Goal: Information Seeking & Learning: Learn about a topic

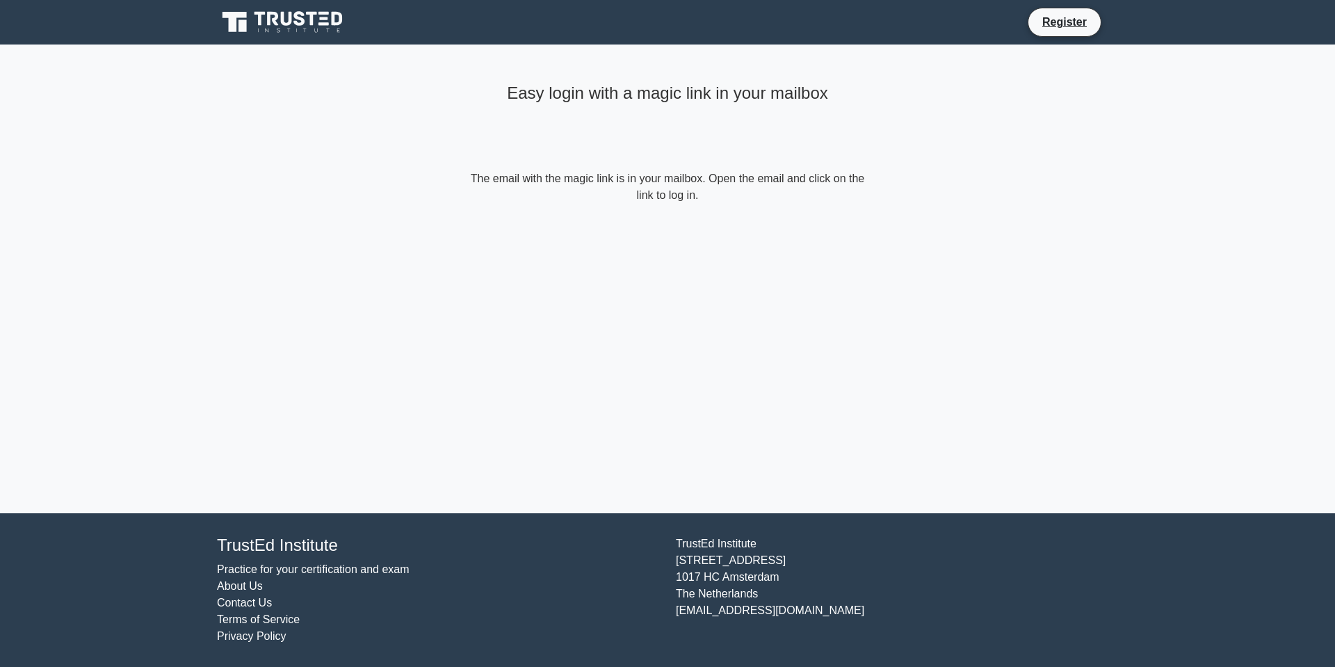
click at [259, 601] on link "Contact Us" at bounding box center [244, 602] width 55 height 12
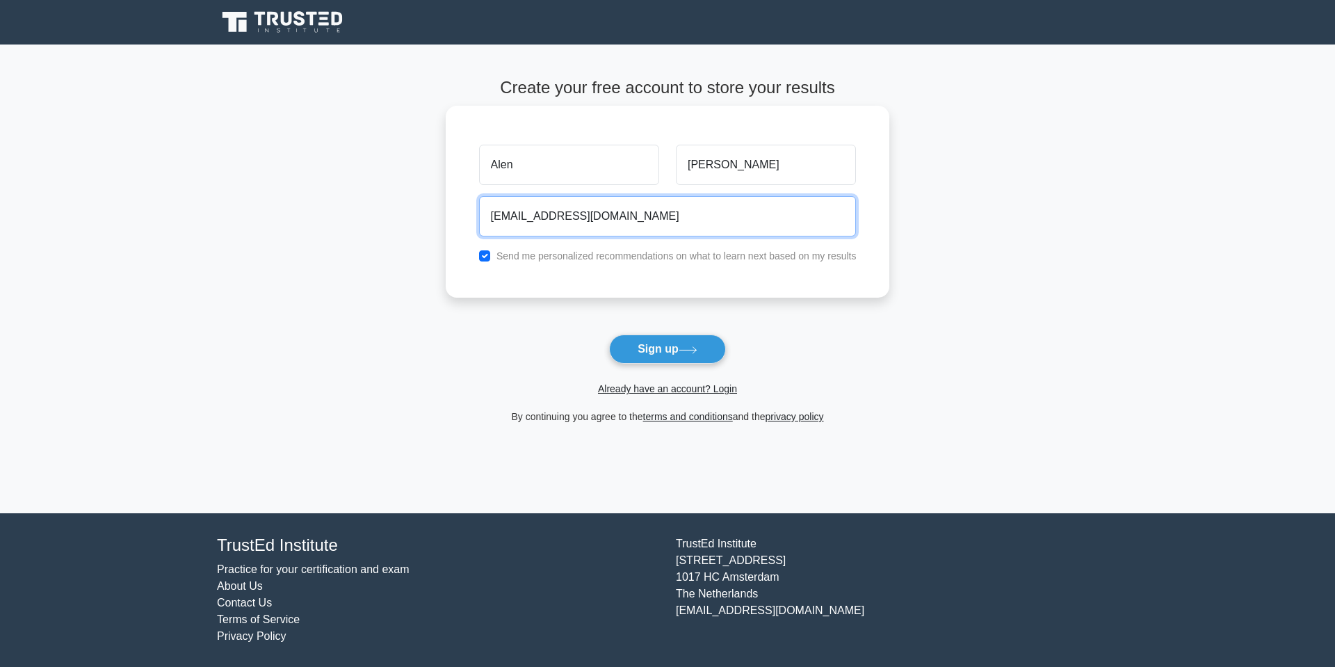
drag, startPoint x: 545, startPoint y: 211, endPoint x: 526, endPoint y: 218, distance: 19.8
click at [541, 213] on input "alen@zealous.tech" at bounding box center [667, 216] width 377 height 40
click at [501, 213] on input "alen@zealous.tech" at bounding box center [667, 216] width 377 height 40
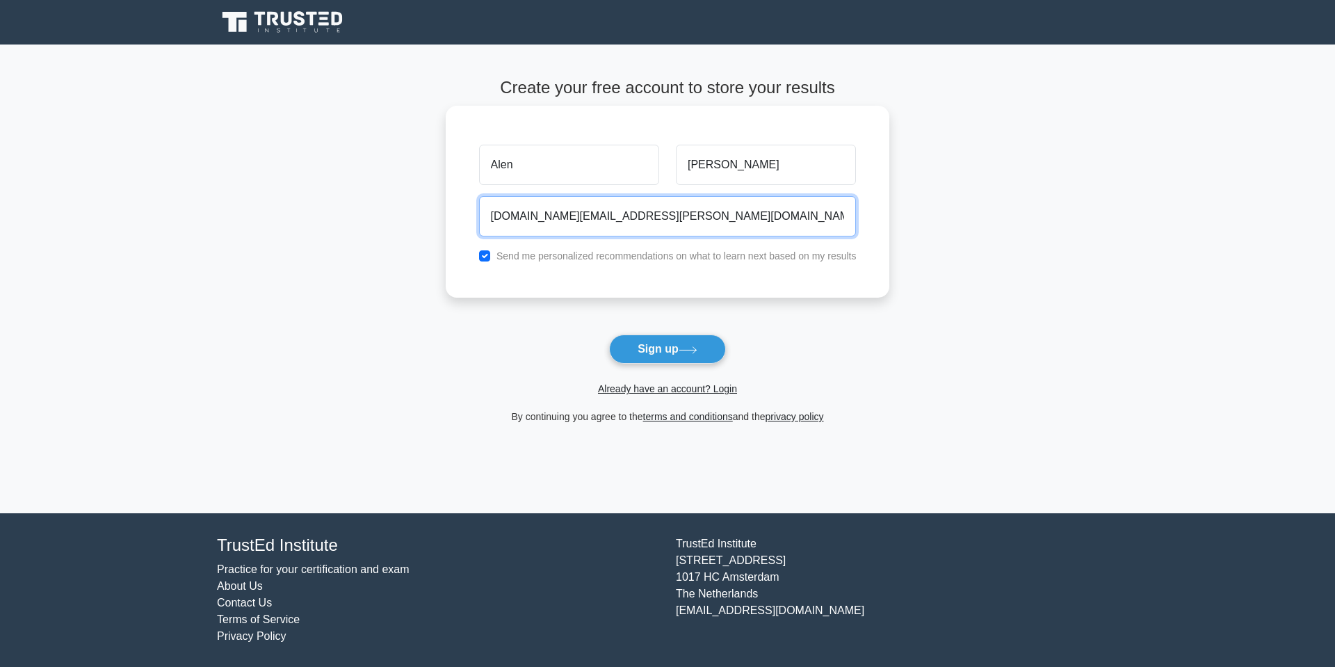
type input "alen.hakobyan.im@gmail.com"
click at [509, 257] on label "Send me personalized recommendations on what to learn next based on my results" at bounding box center [676, 255] width 360 height 11
click at [485, 252] on input "checkbox" at bounding box center [484, 255] width 11 height 11
checkbox input "false"
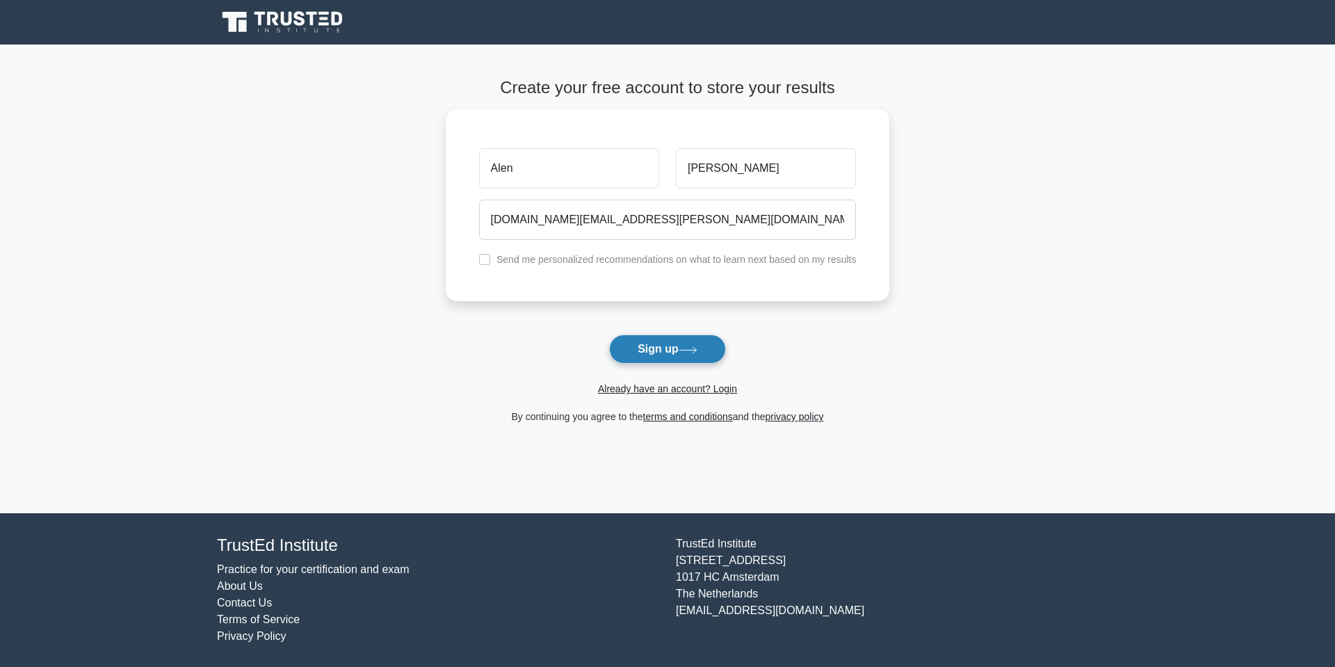
click at [686, 346] on icon at bounding box center [687, 350] width 19 height 8
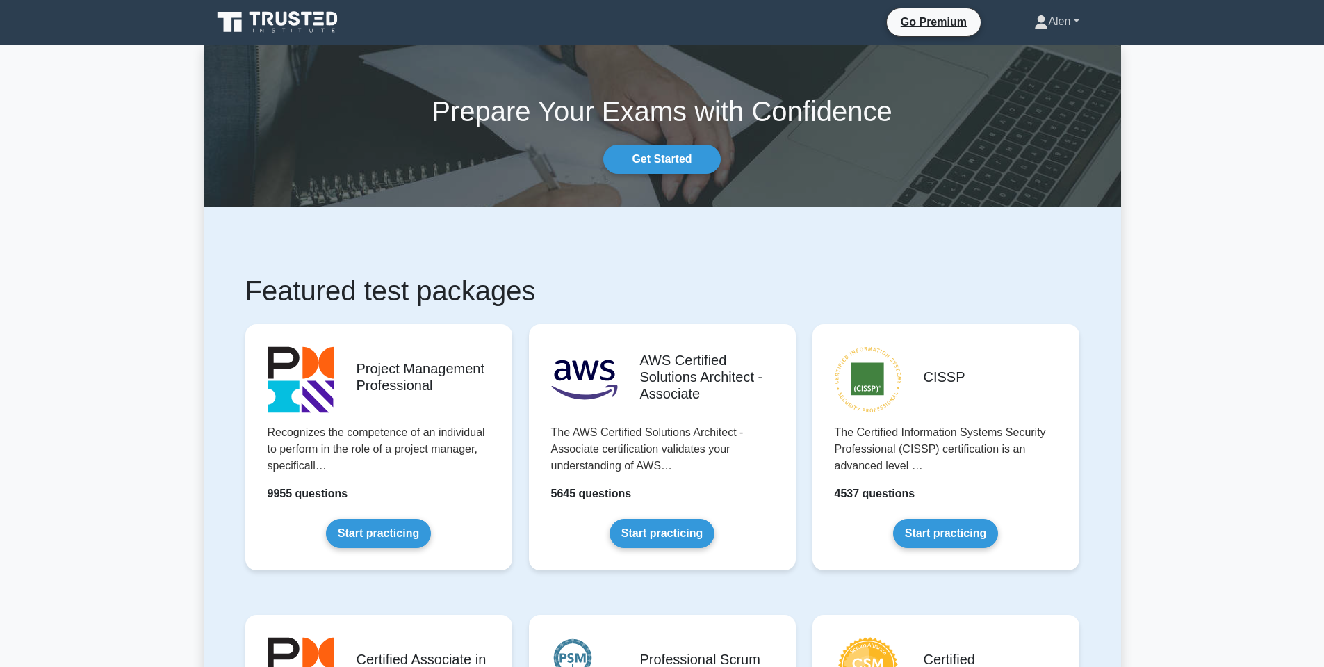
click at [1055, 16] on link "Alen" at bounding box center [1056, 22] width 111 height 28
click at [1065, 17] on link "Alen" at bounding box center [1056, 22] width 111 height 28
click at [644, 537] on link "Start practicing" at bounding box center [662, 529] width 105 height 29
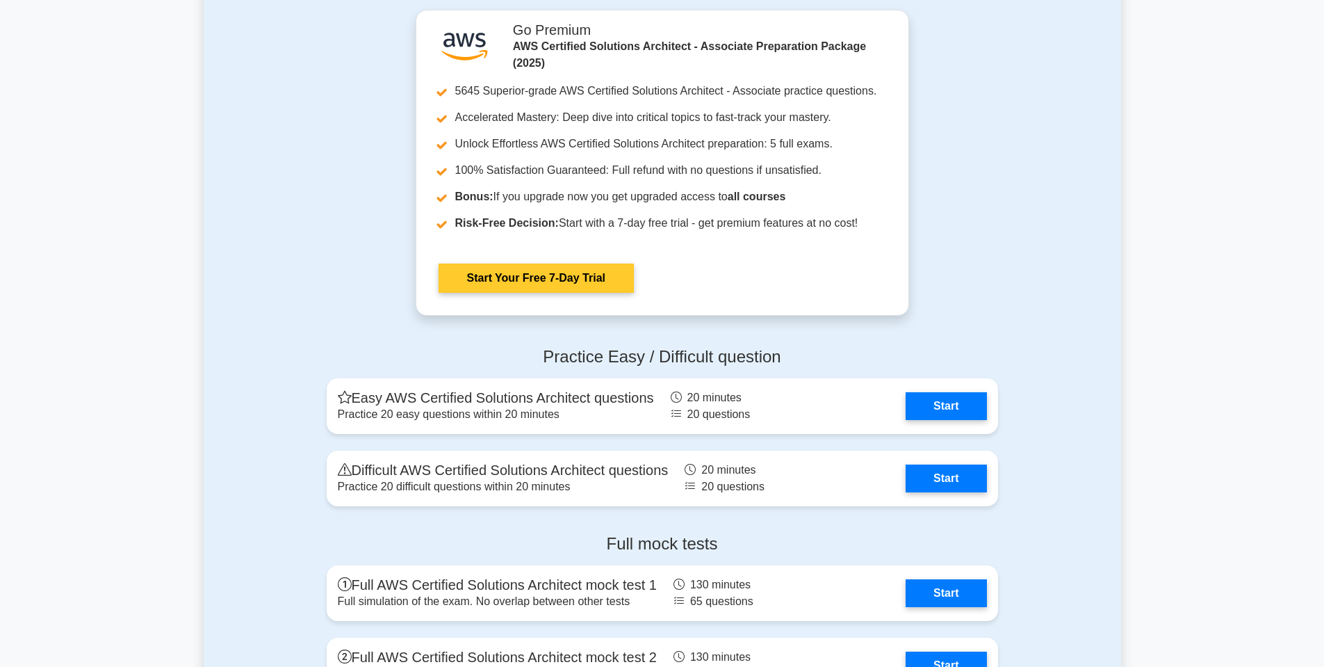
scroll to position [3086, 0]
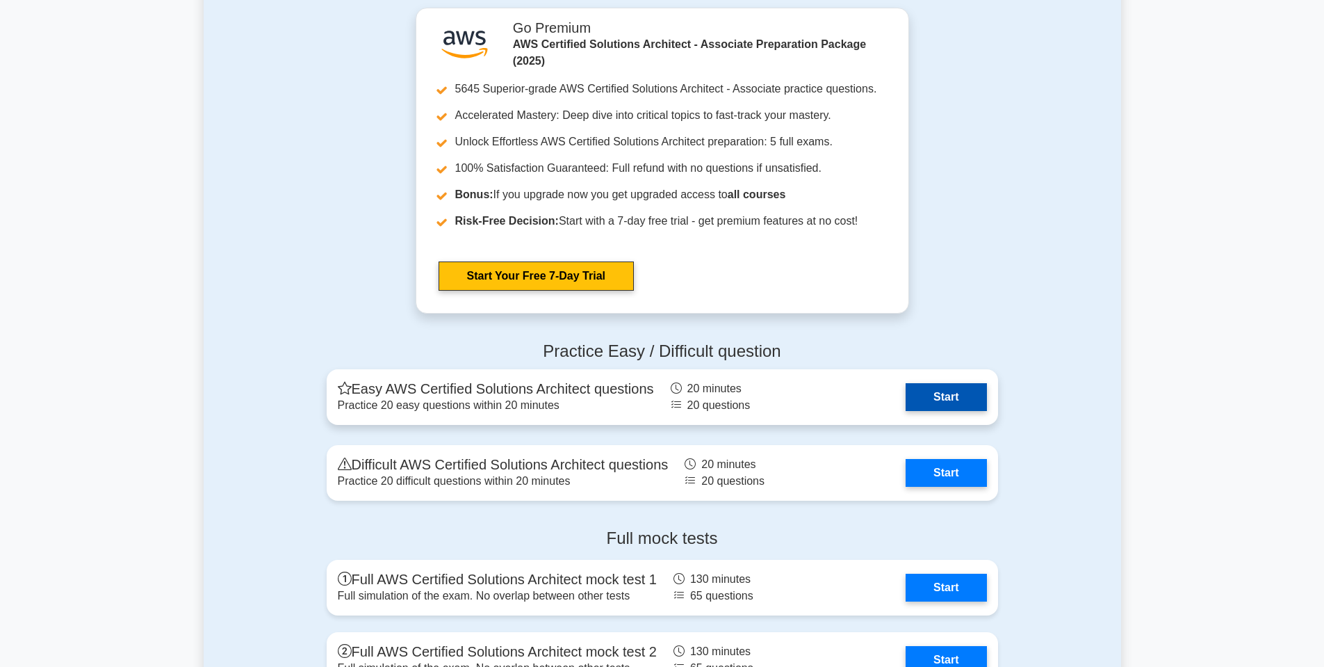
click at [936, 400] on link "Start" at bounding box center [946, 397] width 81 height 28
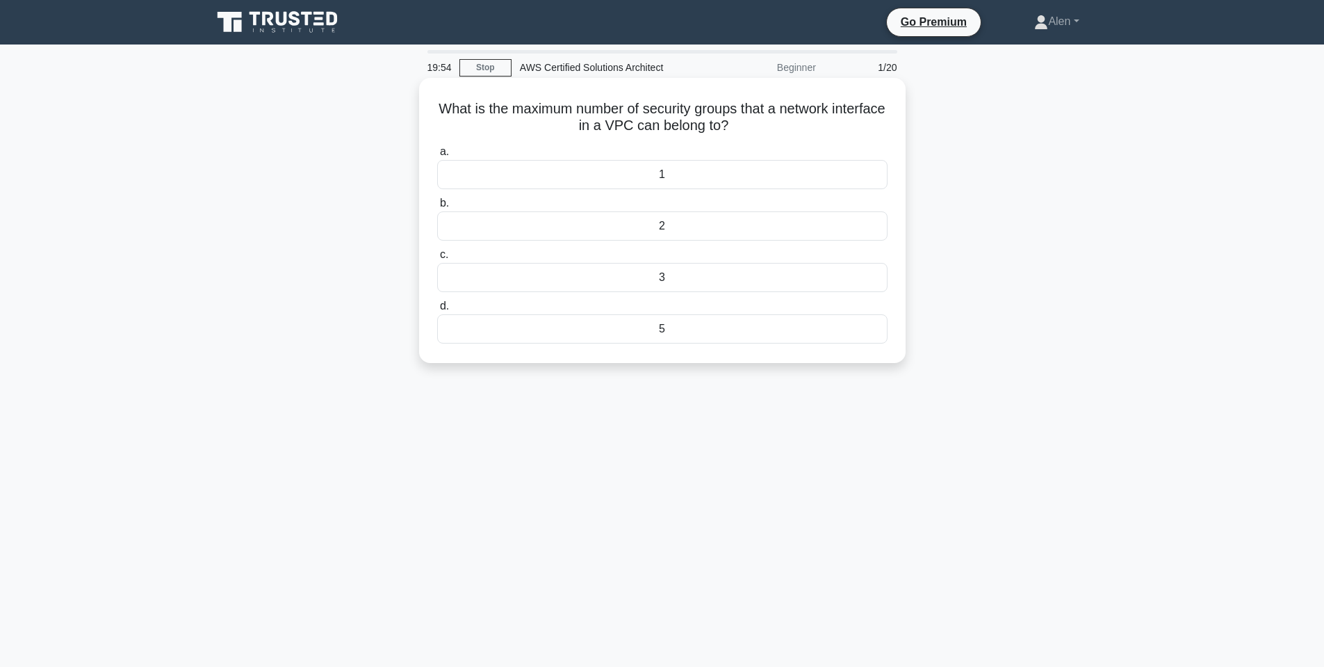
click at [666, 327] on div "5" at bounding box center [662, 328] width 450 height 29
click at [437, 311] on input "d. 5" at bounding box center [437, 306] width 0 height 9
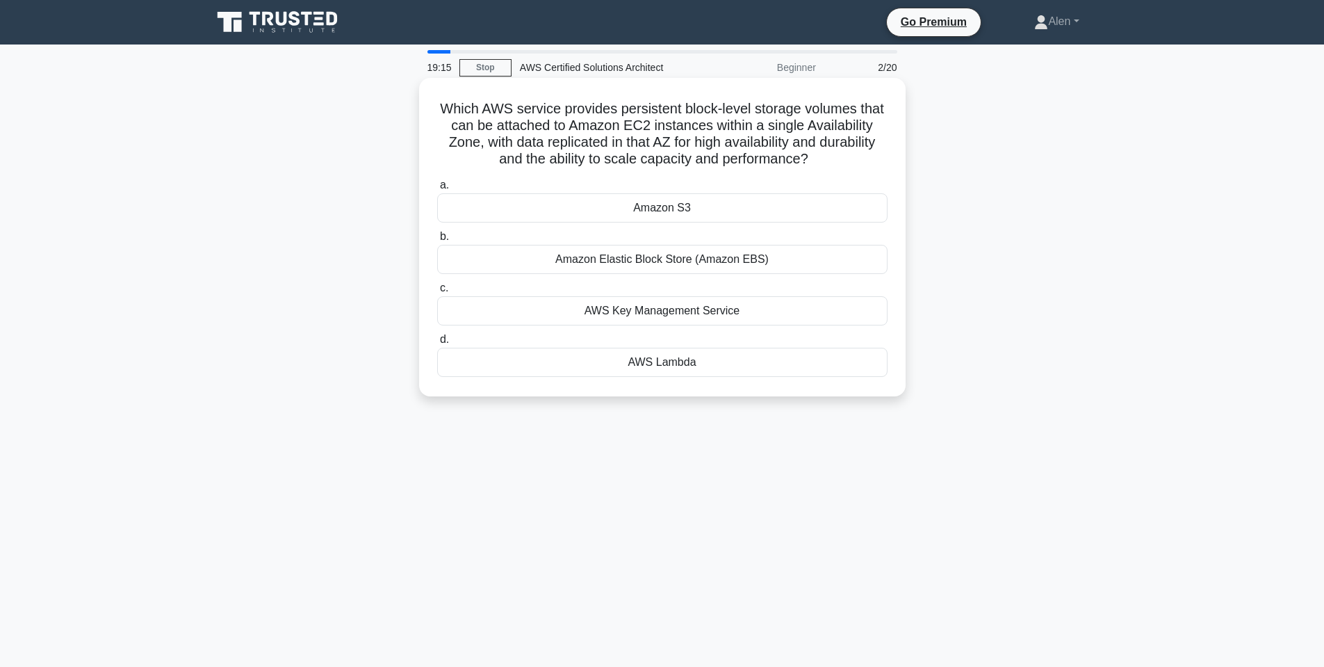
click at [683, 257] on div "Amazon Elastic Block Store (Amazon EBS)" at bounding box center [662, 259] width 450 height 29
click at [437, 241] on input "b. Amazon Elastic Block Store (Amazon EBS)" at bounding box center [437, 236] width 0 height 9
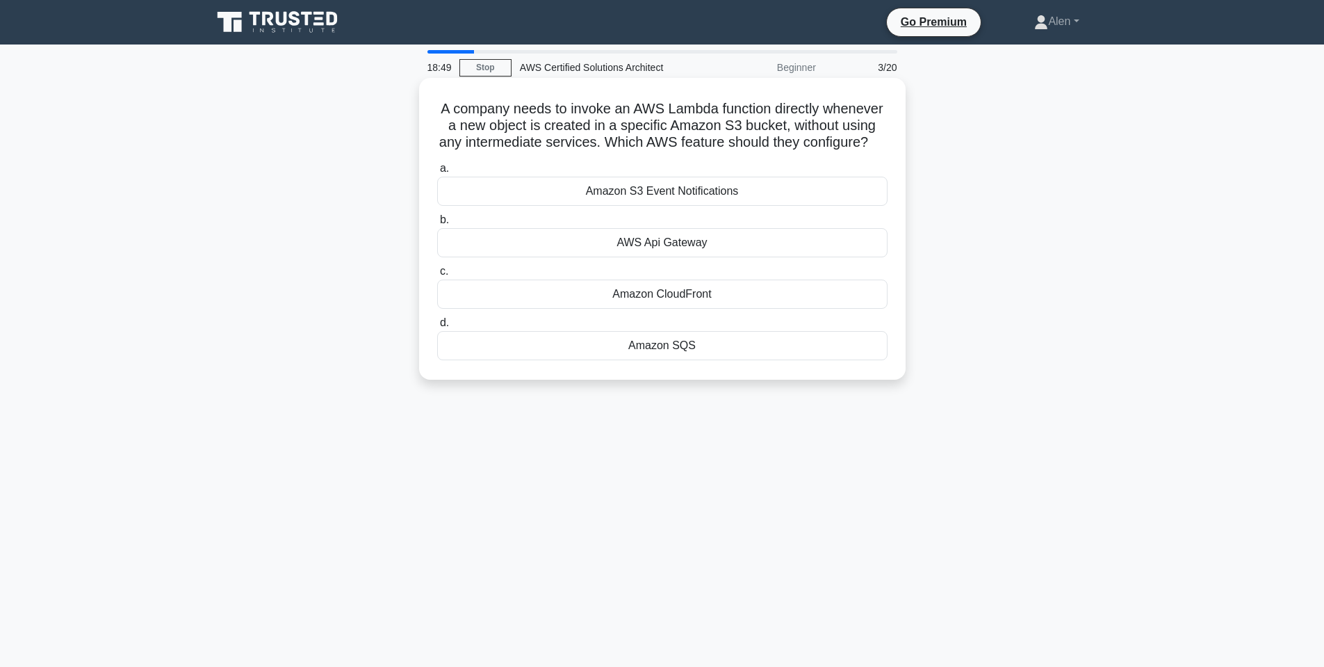
click at [786, 188] on div "Amazon S3 Event Notifications" at bounding box center [662, 191] width 450 height 29
click at [437, 173] on input "a. Amazon S3 Event Notifications" at bounding box center [437, 168] width 0 height 9
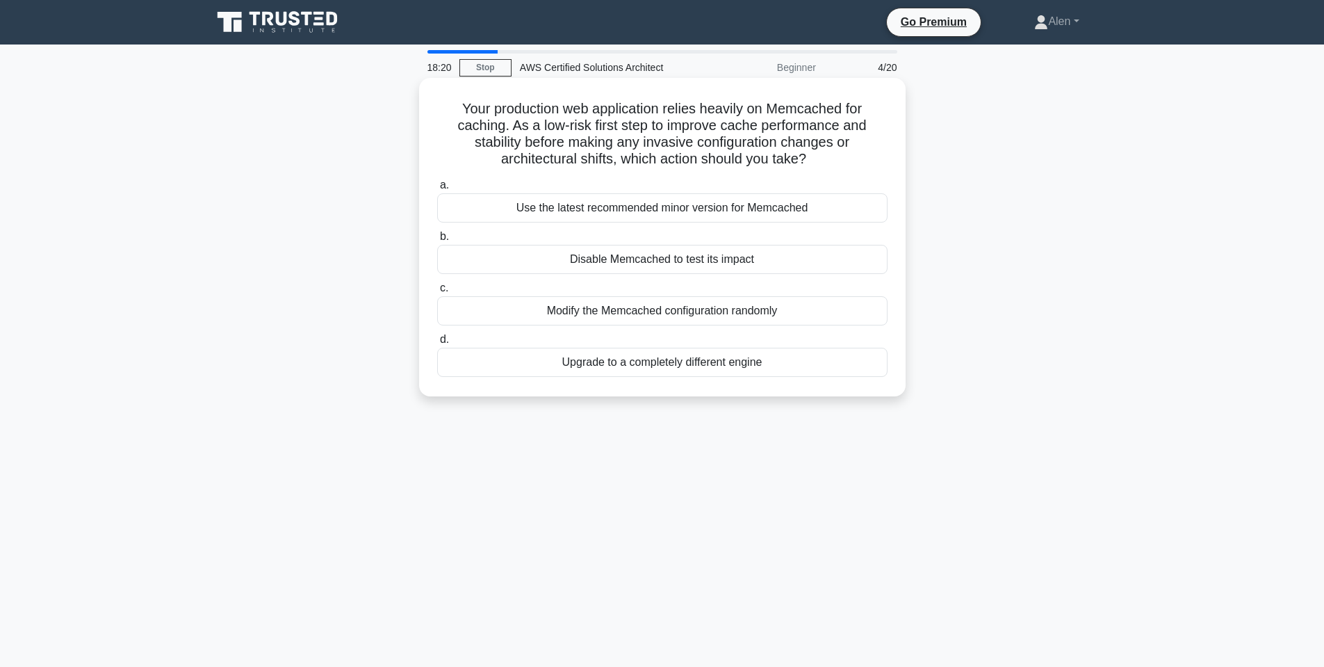
click at [672, 211] on div "Use the latest recommended minor version for Memcached" at bounding box center [662, 207] width 450 height 29
click at [437, 190] on input "a. Use the latest recommended minor version for Memcached" at bounding box center [437, 185] width 0 height 9
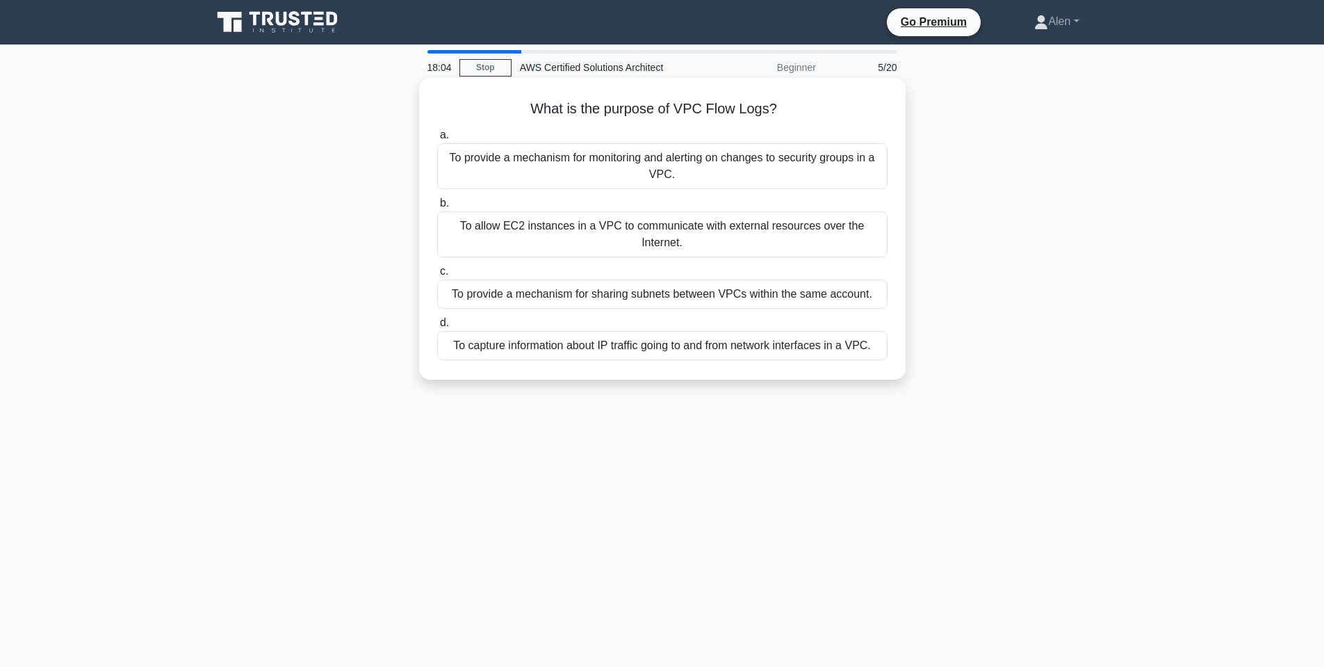
click at [637, 340] on div "To capture information about IP traffic going to and from network interfaces in…" at bounding box center [662, 345] width 450 height 29
click at [437, 327] on input "d. To capture information about IP traffic going to and from network interfaces…" at bounding box center [437, 322] width 0 height 9
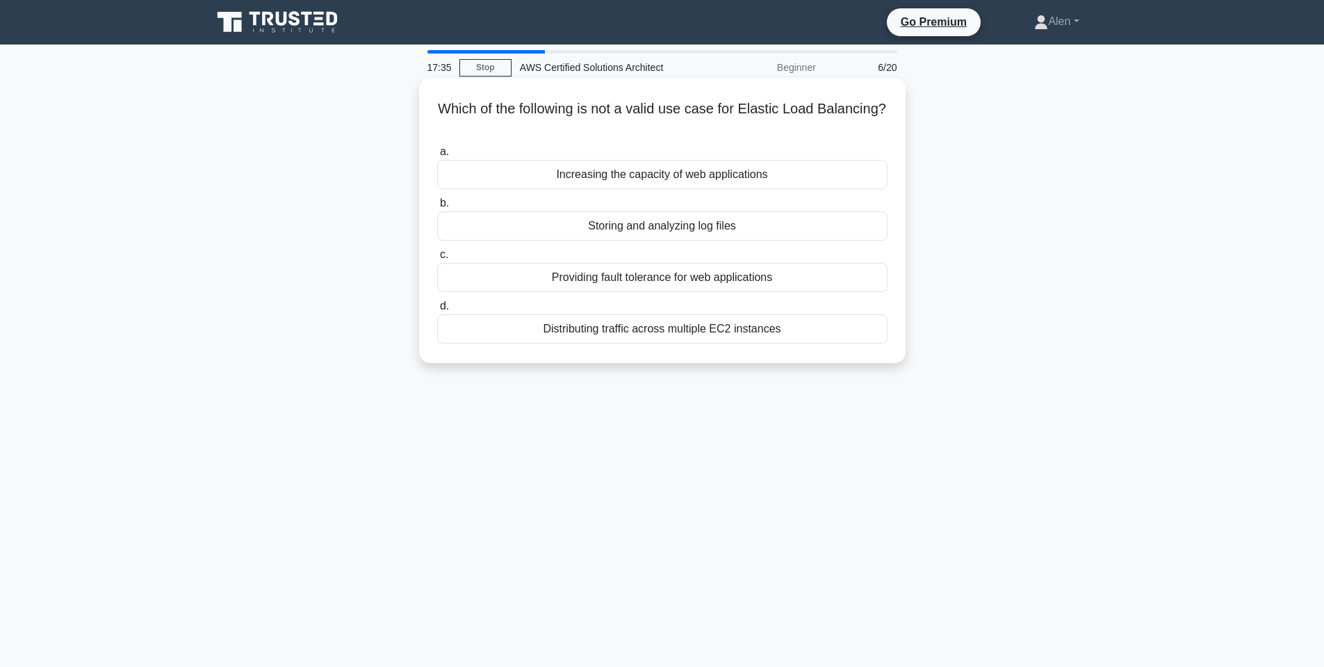
click at [611, 232] on div "Storing and analyzing log files" at bounding box center [662, 225] width 450 height 29
click at [437, 208] on input "b. Storing and analyzing log files" at bounding box center [437, 203] width 0 height 9
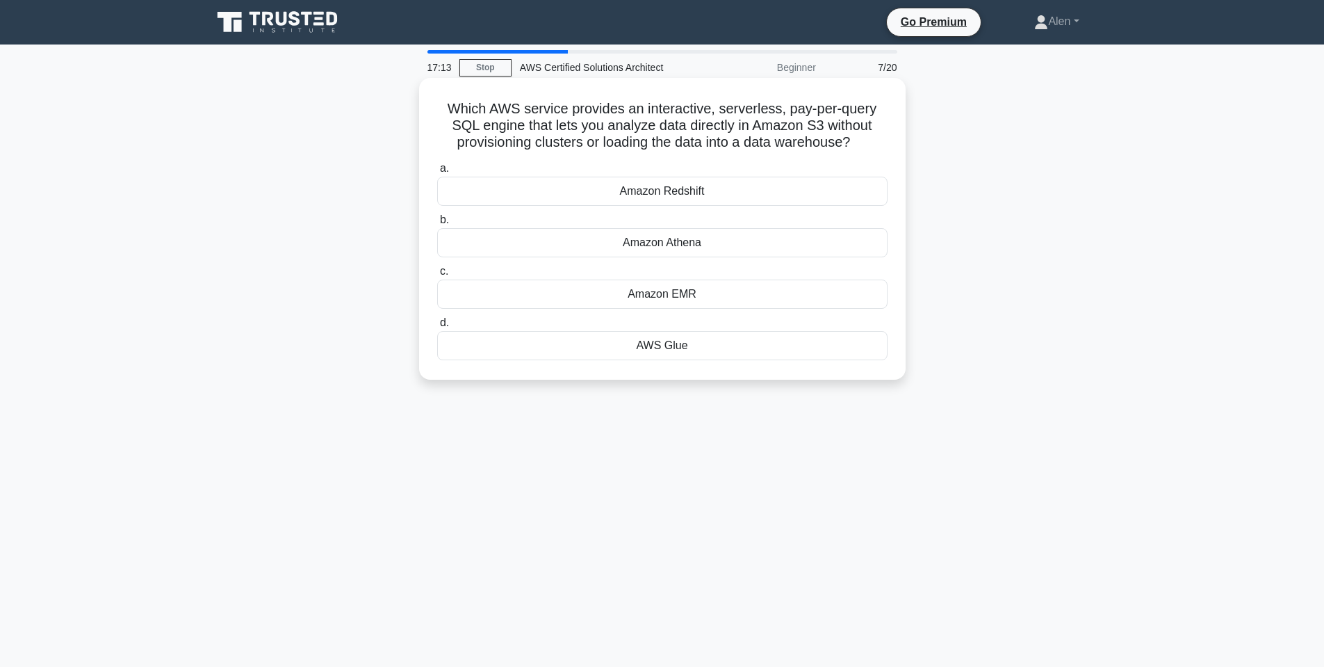
click at [668, 190] on div "Amazon Redshift" at bounding box center [662, 191] width 450 height 29
click at [437, 173] on input "a. Amazon Redshift" at bounding box center [437, 168] width 0 height 9
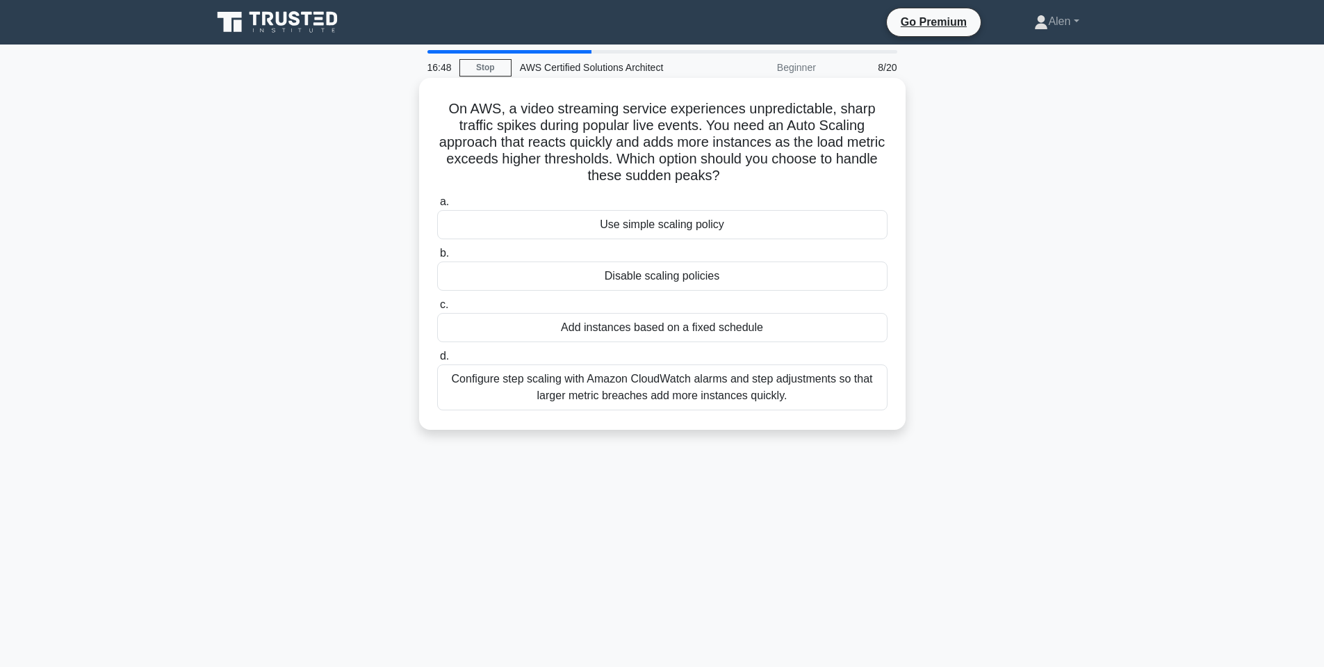
click at [695, 384] on div "Configure step scaling with Amazon CloudWatch alarms and step adjustments so th…" at bounding box center [662, 387] width 450 height 46
click at [437, 361] on input "d. Configure step scaling with Amazon CloudWatch alarms and step adjustments so…" at bounding box center [437, 356] width 0 height 9
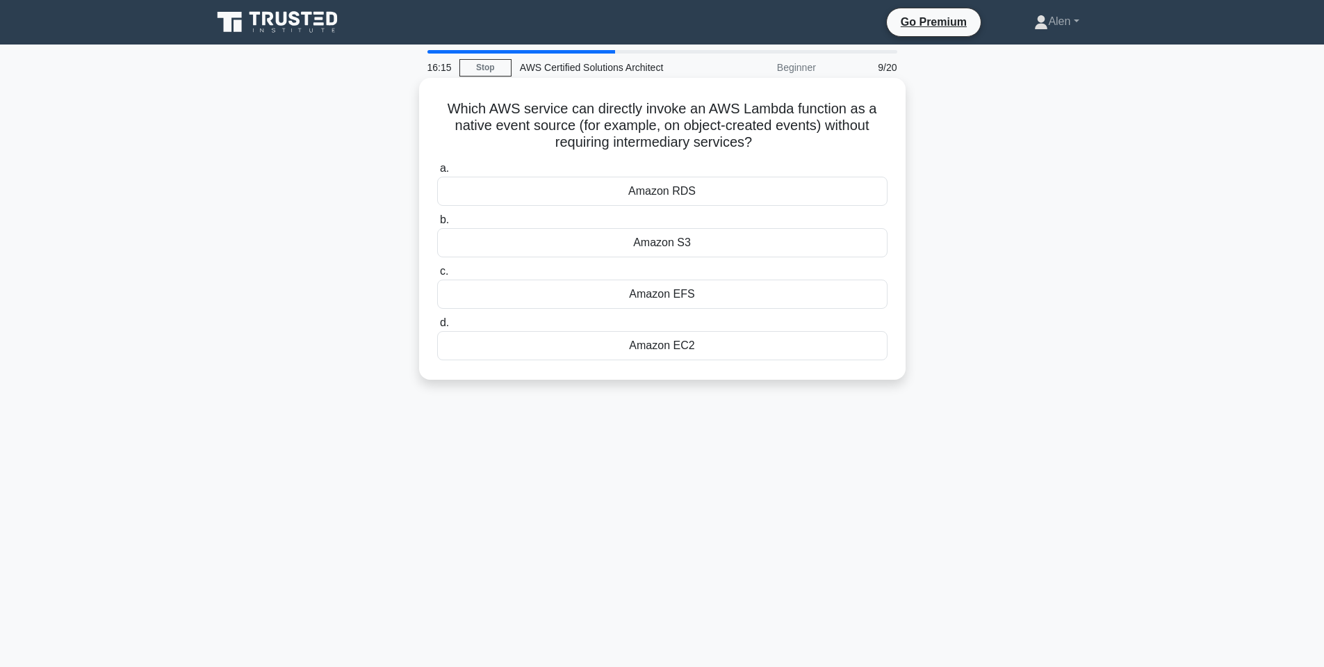
click at [660, 344] on div "Amazon EC2" at bounding box center [662, 345] width 450 height 29
click at [437, 327] on input "d. Amazon EC2" at bounding box center [437, 322] width 0 height 9
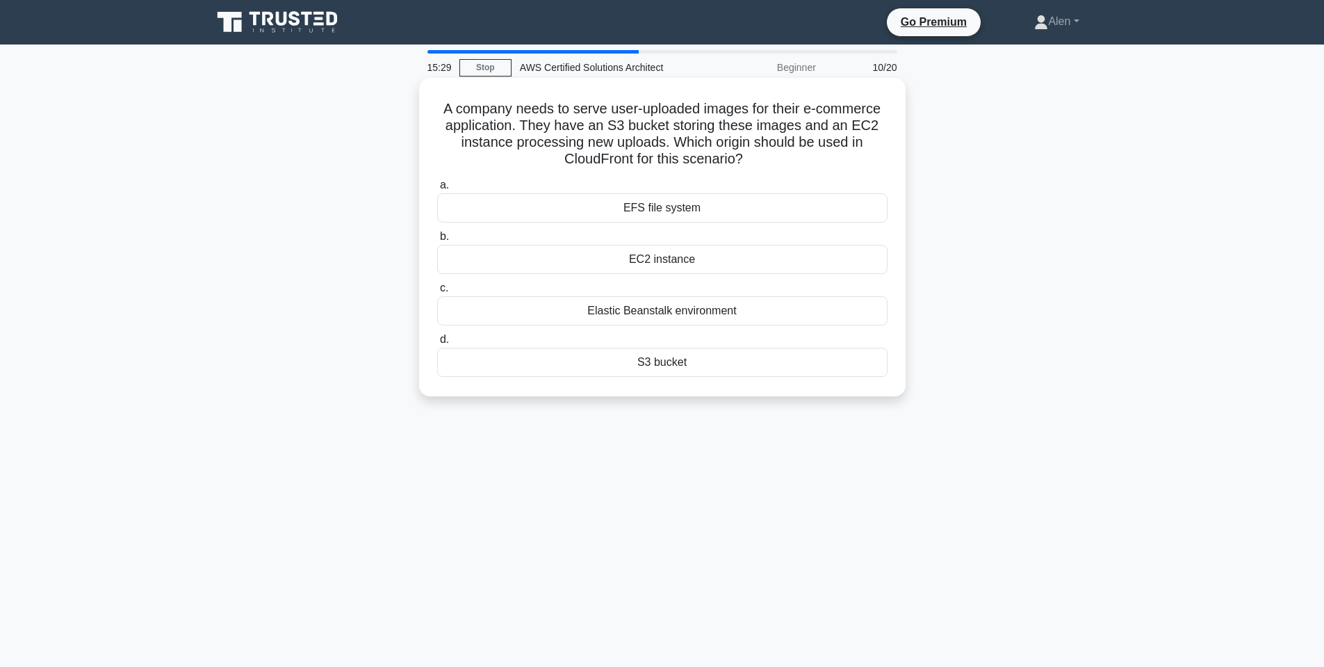
click at [641, 364] on div "S3 bucket" at bounding box center [662, 362] width 450 height 29
click at [437, 344] on input "d. S3 bucket" at bounding box center [437, 339] width 0 height 9
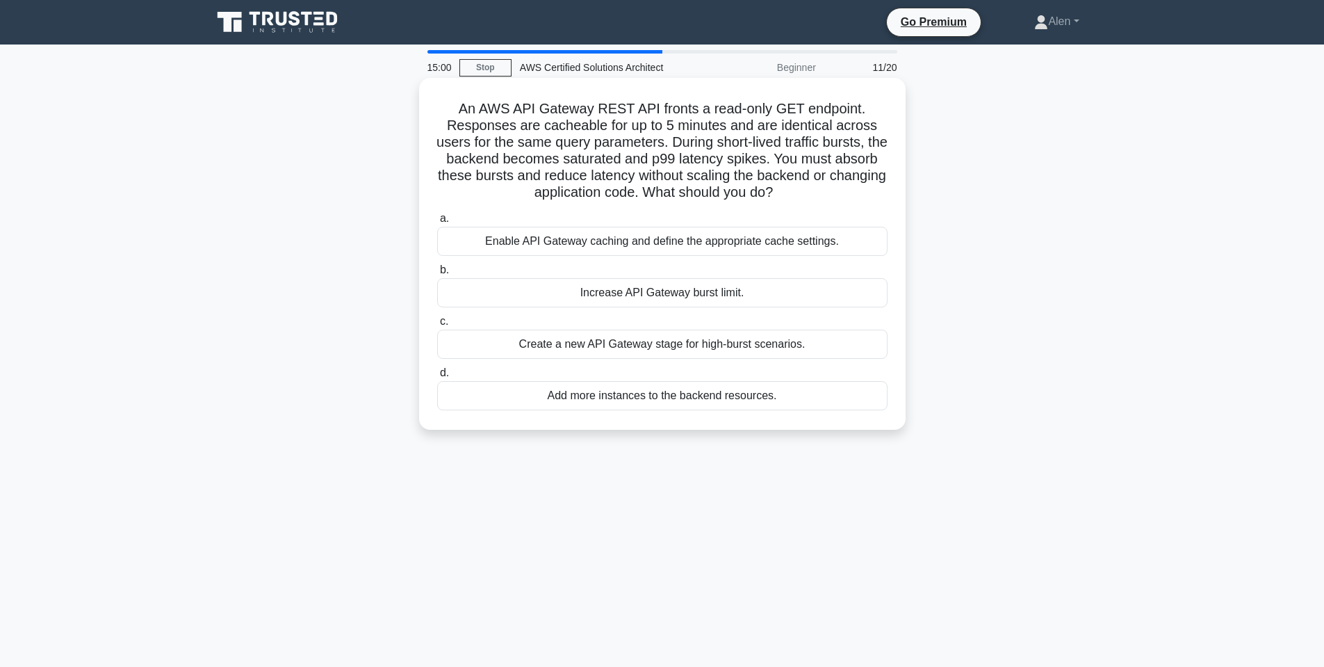
click at [685, 245] on div "Enable API Gateway caching and define the appropriate cache settings." at bounding box center [662, 241] width 450 height 29
click at [437, 223] on input "a. Enable API Gateway caching and define the appropriate cache settings." at bounding box center [437, 218] width 0 height 9
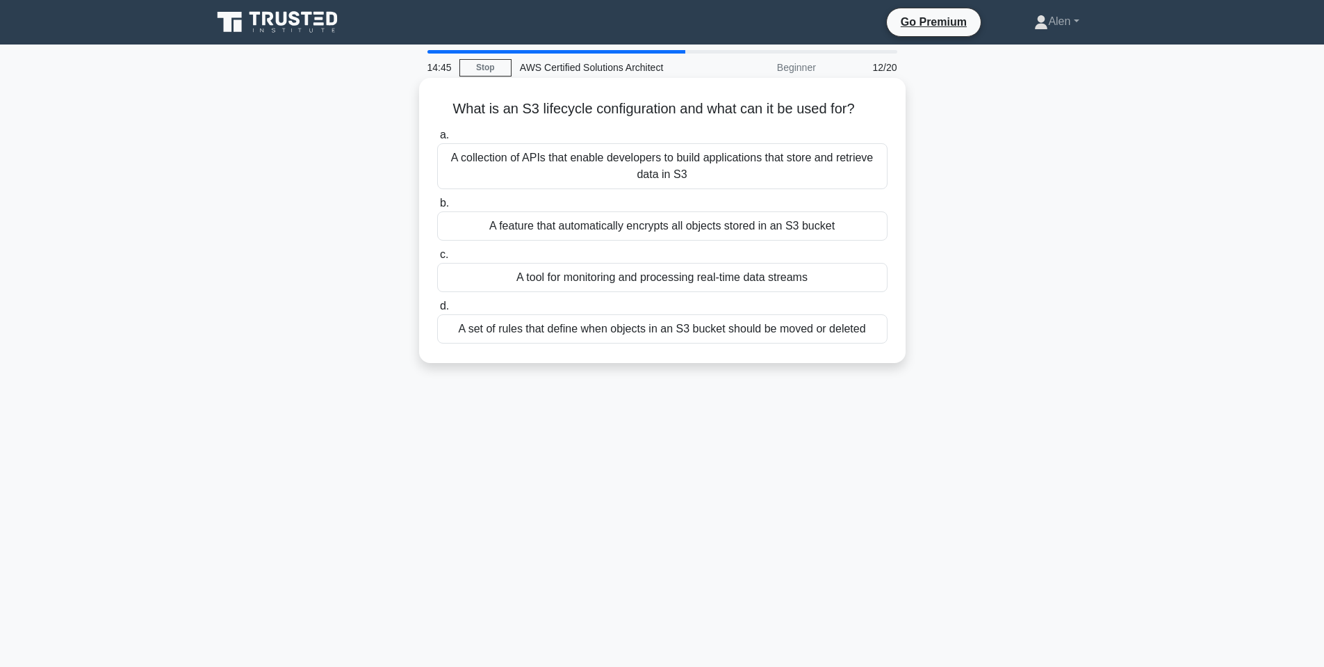
click at [645, 329] on div "A set of rules that define when objects in an S3 bucket should be moved or dele…" at bounding box center [662, 328] width 450 height 29
click at [437, 311] on input "d. A set of rules that define when objects in an S3 bucket should be moved or d…" at bounding box center [437, 306] width 0 height 9
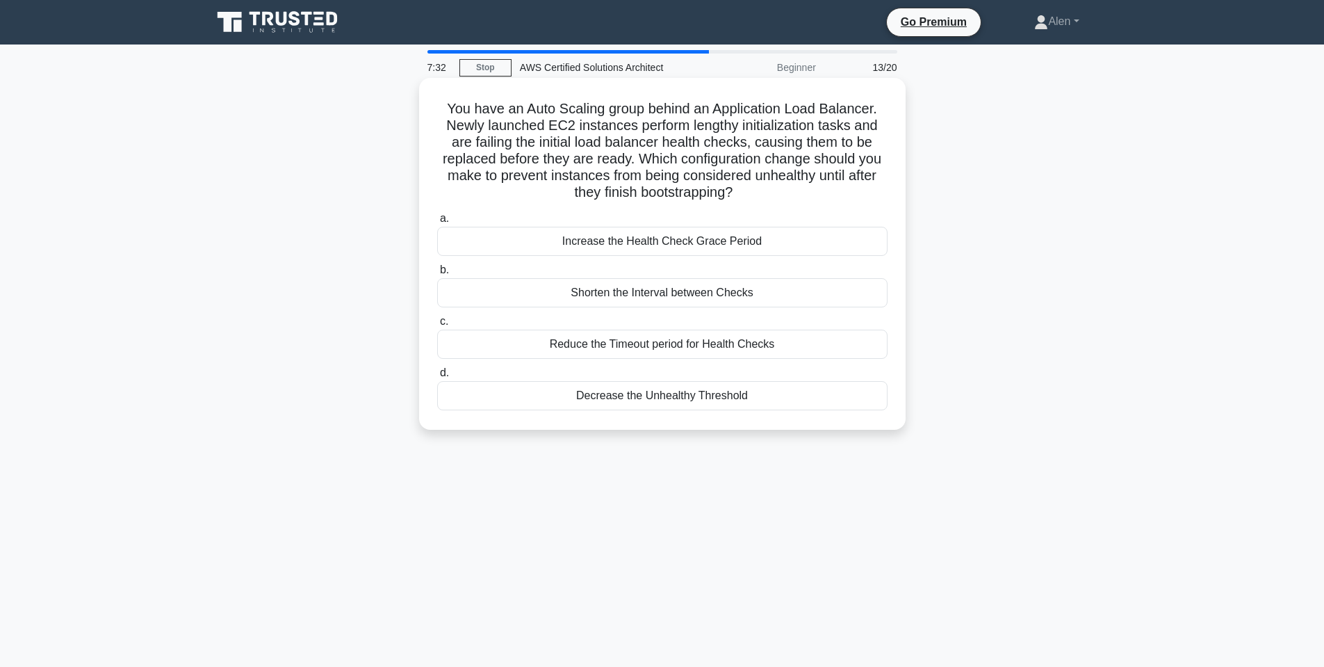
click at [663, 245] on div "Increase the Health Check Grace Period" at bounding box center [662, 241] width 450 height 29
click at [437, 223] on input "a. Increase the Health Check Grace Period" at bounding box center [437, 218] width 0 height 9
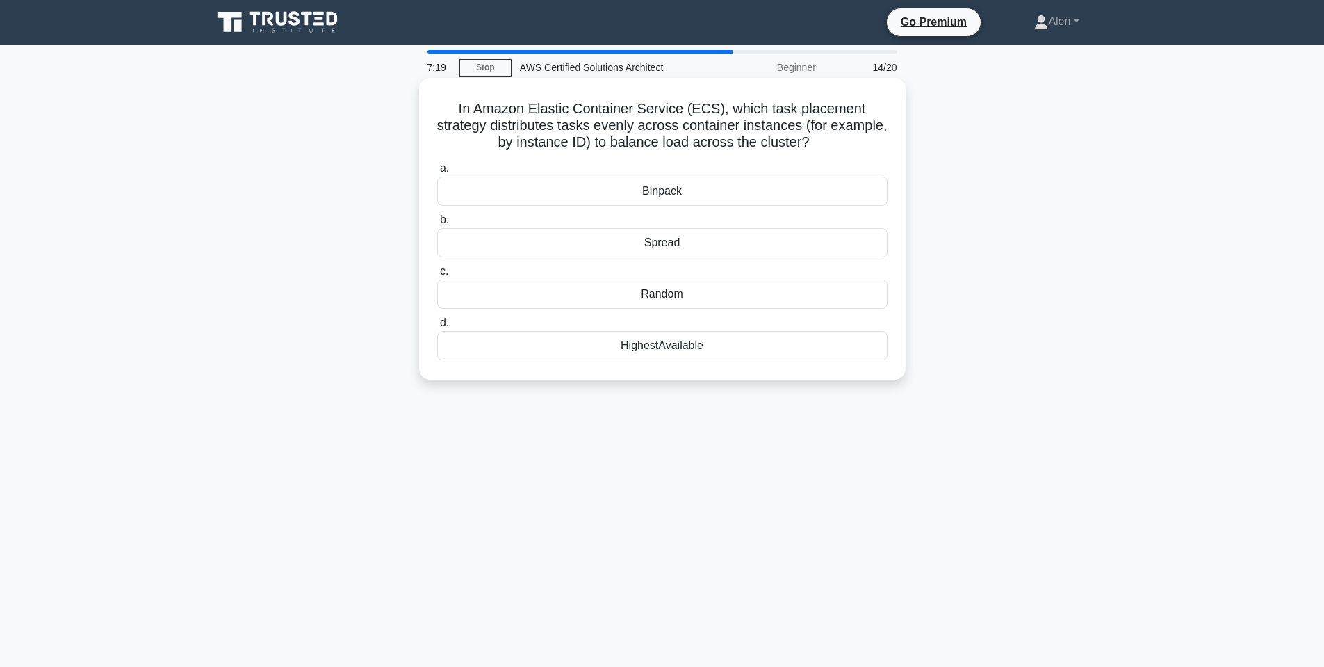
click at [652, 348] on div "HighestAvailable" at bounding box center [662, 345] width 450 height 29
click at [437, 327] on input "d. HighestAvailable" at bounding box center [437, 322] width 0 height 9
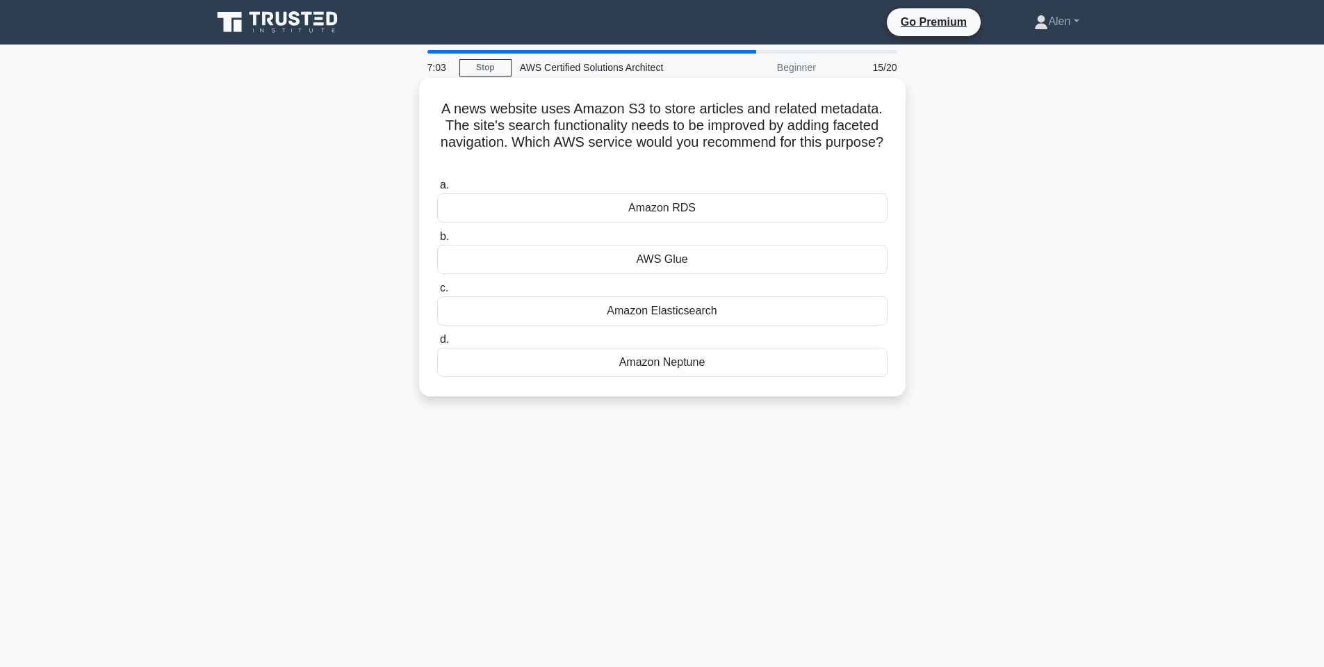
click at [706, 316] on div "Amazon Elasticsearch" at bounding box center [662, 310] width 450 height 29
click at [437, 293] on input "c. Amazon Elasticsearch" at bounding box center [437, 288] width 0 height 9
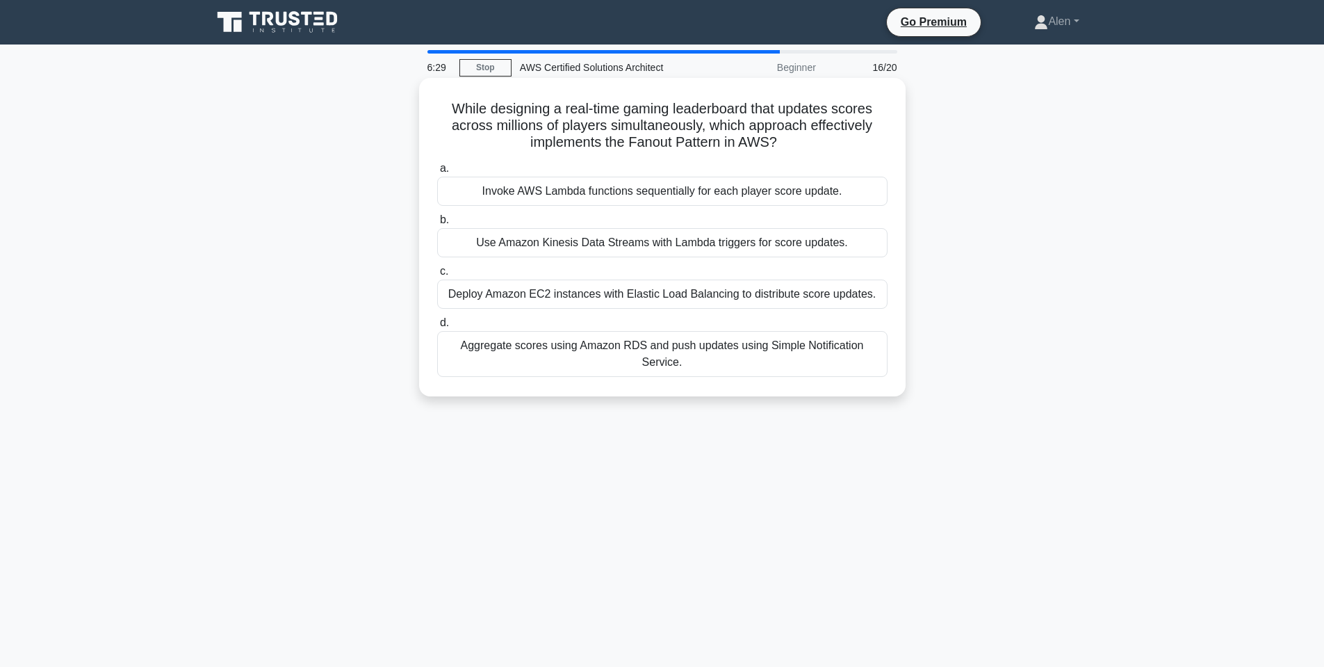
click at [695, 350] on div "Aggregate scores using Amazon RDS and push updates using Simple Notification Se…" at bounding box center [662, 354] width 450 height 46
click at [437, 327] on input "d. Aggregate scores using Amazon RDS and push updates using Simple Notification…" at bounding box center [437, 322] width 0 height 9
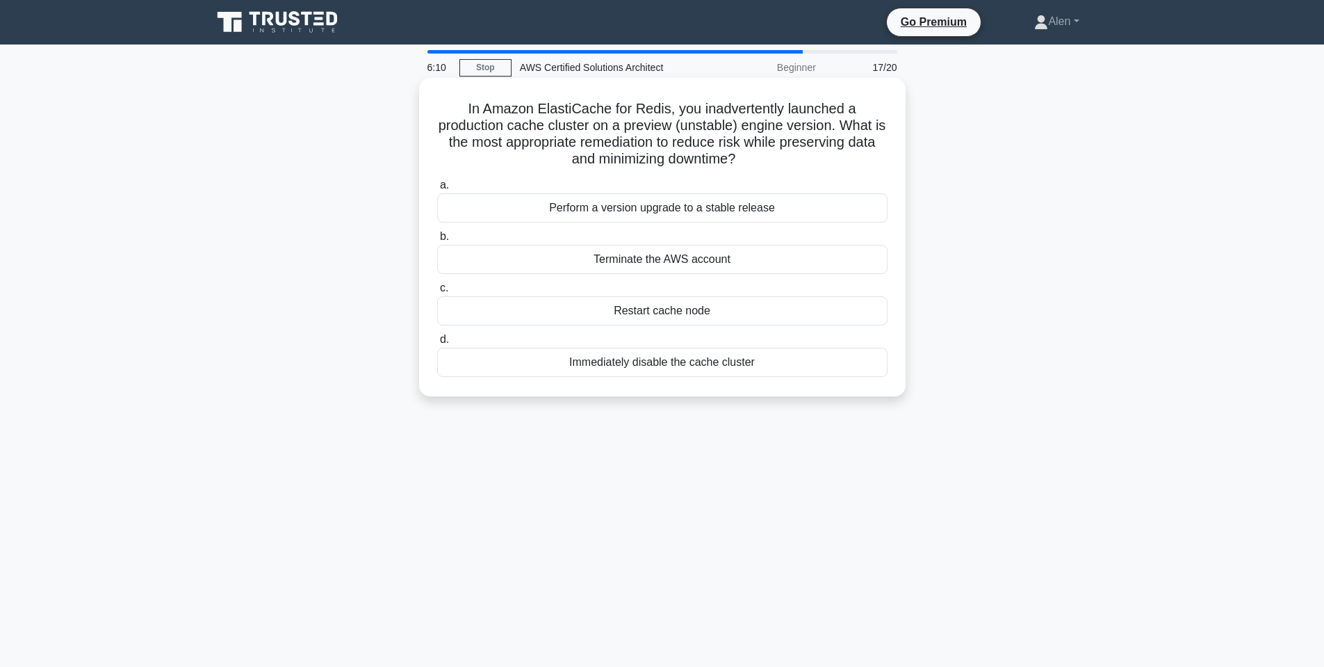
click at [682, 211] on div "Perform a version upgrade to a stable release" at bounding box center [662, 207] width 450 height 29
click at [437, 190] on input "a. Perform a version upgrade to a stable release" at bounding box center [437, 185] width 0 height 9
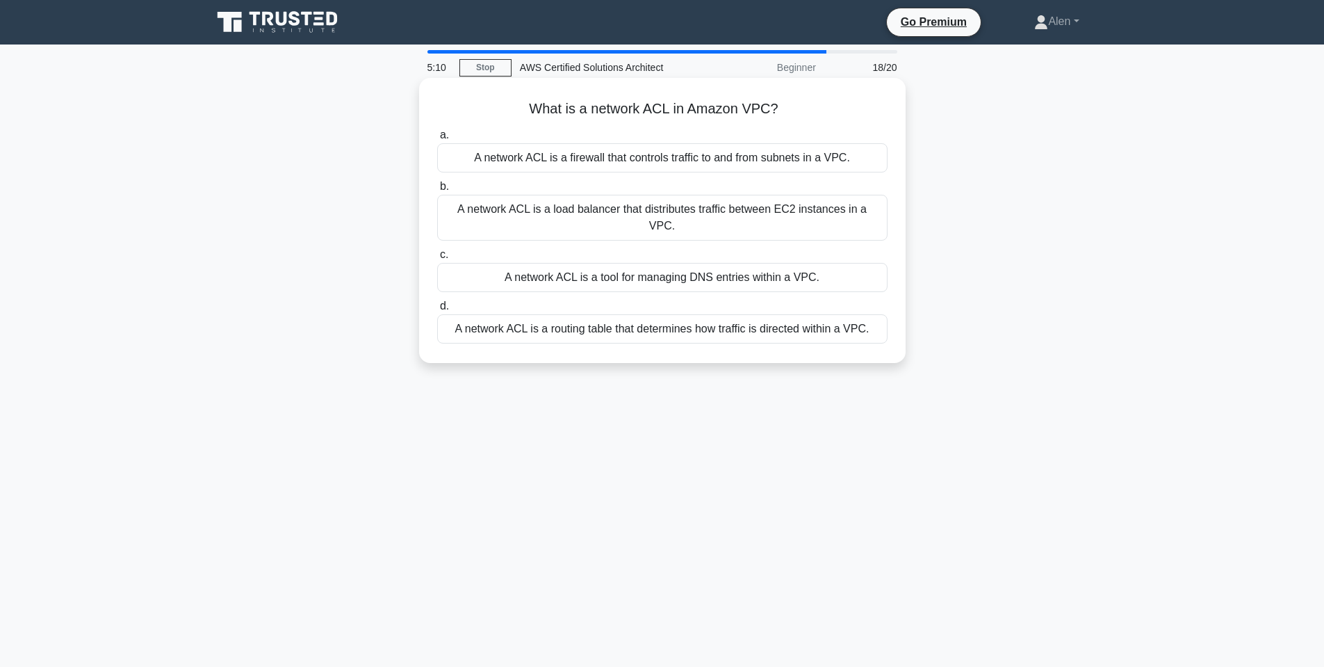
click at [592, 332] on div "A network ACL is a routing table that determines how traffic is directed within…" at bounding box center [662, 328] width 450 height 29
click at [437, 311] on input "d. A network ACL is a routing table that determines how traffic is directed wit…" at bounding box center [437, 306] width 0 height 9
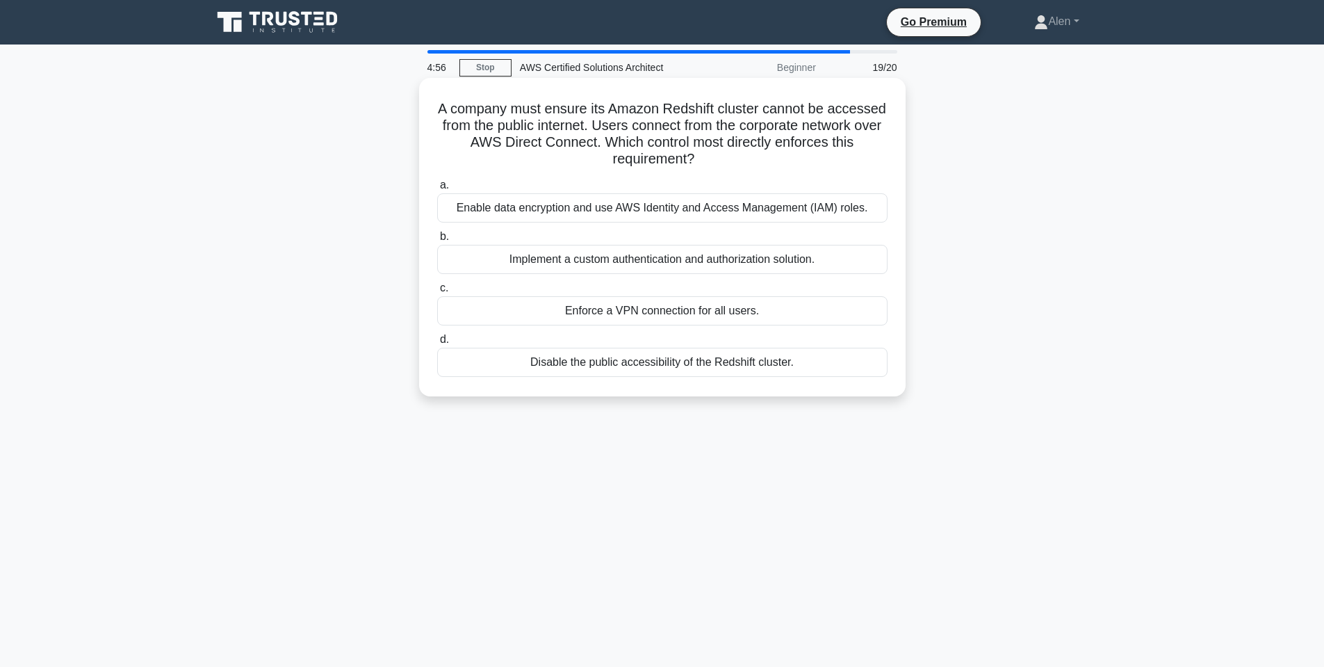
click at [623, 211] on div "Enable data encryption and use AWS Identity and Access Management (IAM) roles." at bounding box center [662, 207] width 450 height 29
click at [437, 190] on input "a. Enable data encryption and use AWS Identity and Access Management (IAM) role…" at bounding box center [437, 185] width 0 height 9
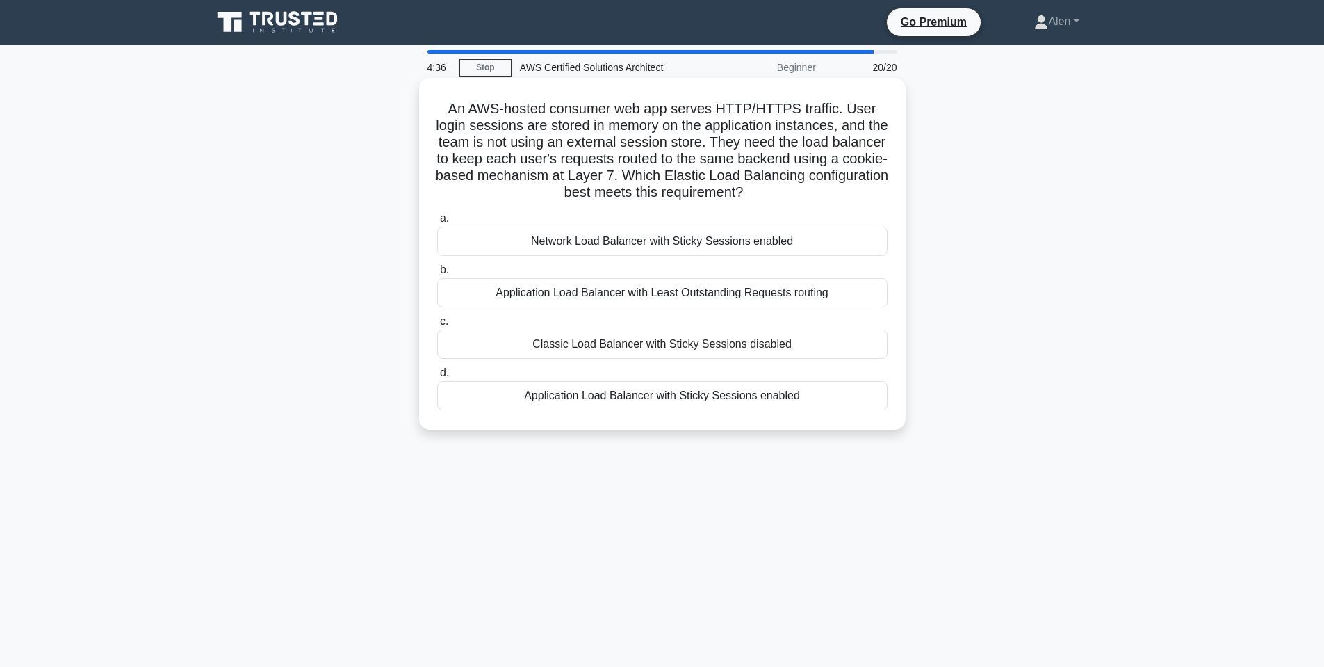
click at [697, 284] on div "Application Load Balancer with Least Outstanding Requests routing" at bounding box center [662, 292] width 450 height 29
click at [437, 275] on input "b. Application Load Balancer with Least Outstanding Requests routing" at bounding box center [437, 270] width 0 height 9
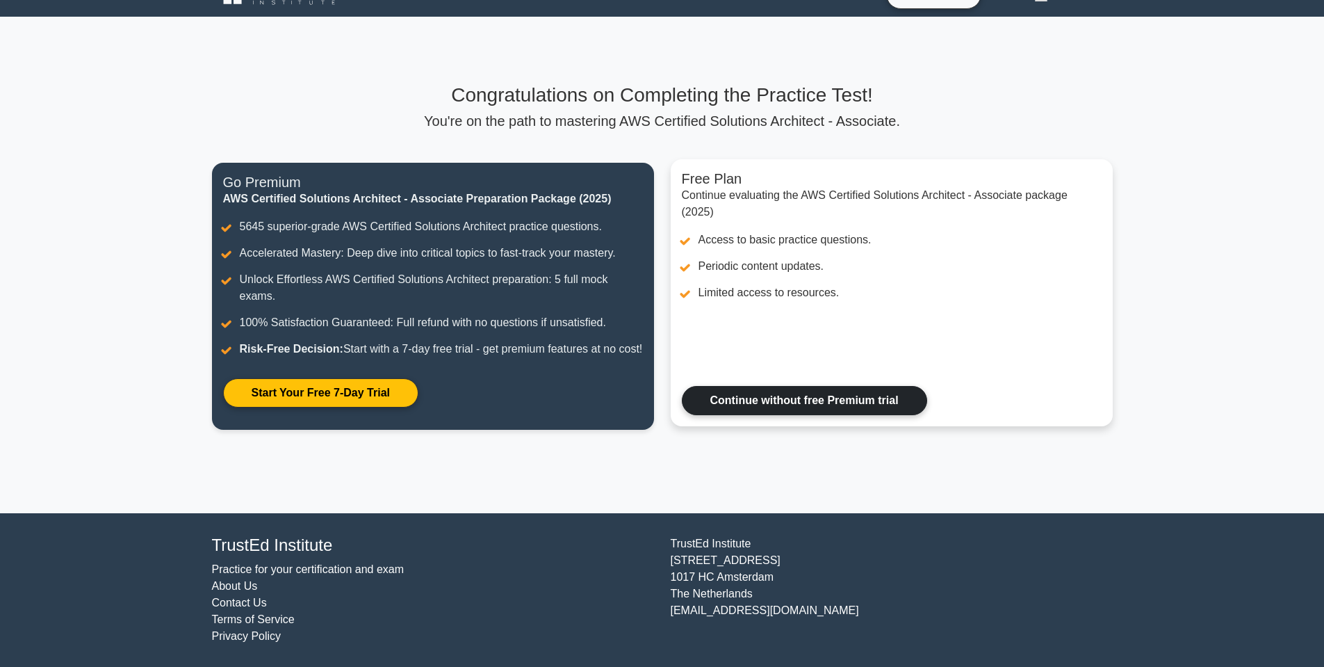
scroll to position [44, 0]
click at [749, 402] on link "Continue without free Premium trial" at bounding box center [804, 400] width 245 height 29
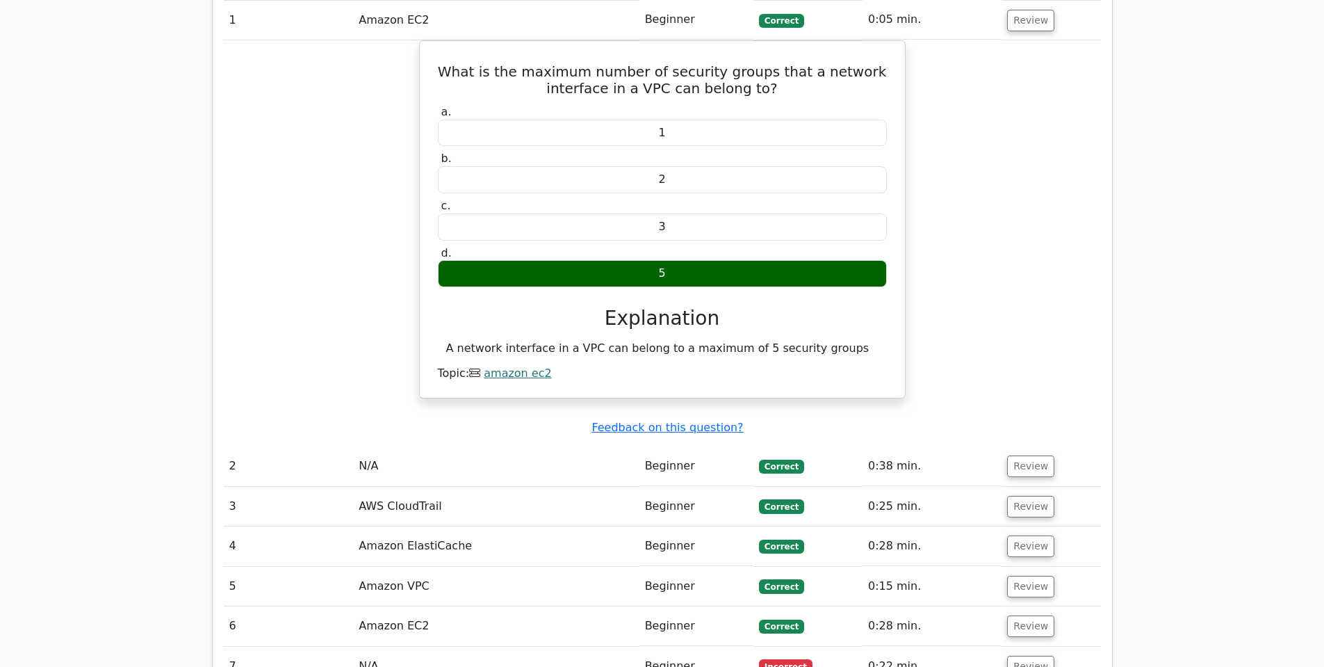
scroll to position [1585, 0]
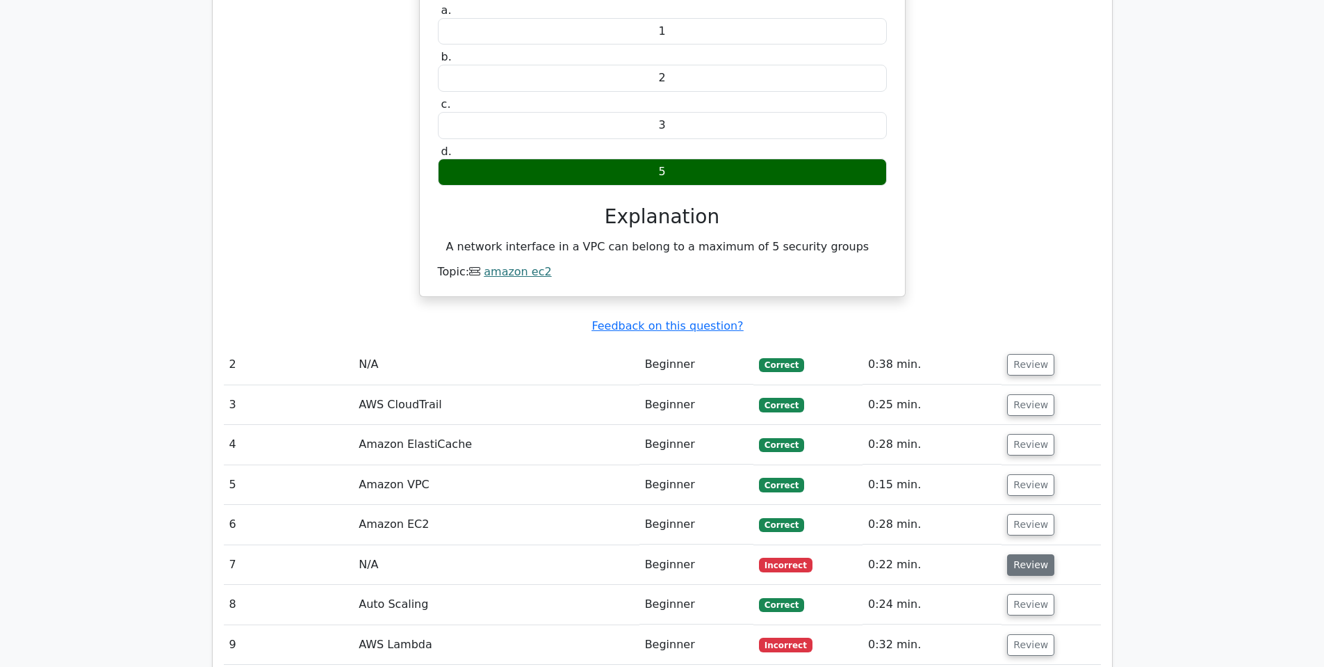
click at [1021, 554] on button "Review" at bounding box center [1030, 565] width 47 height 22
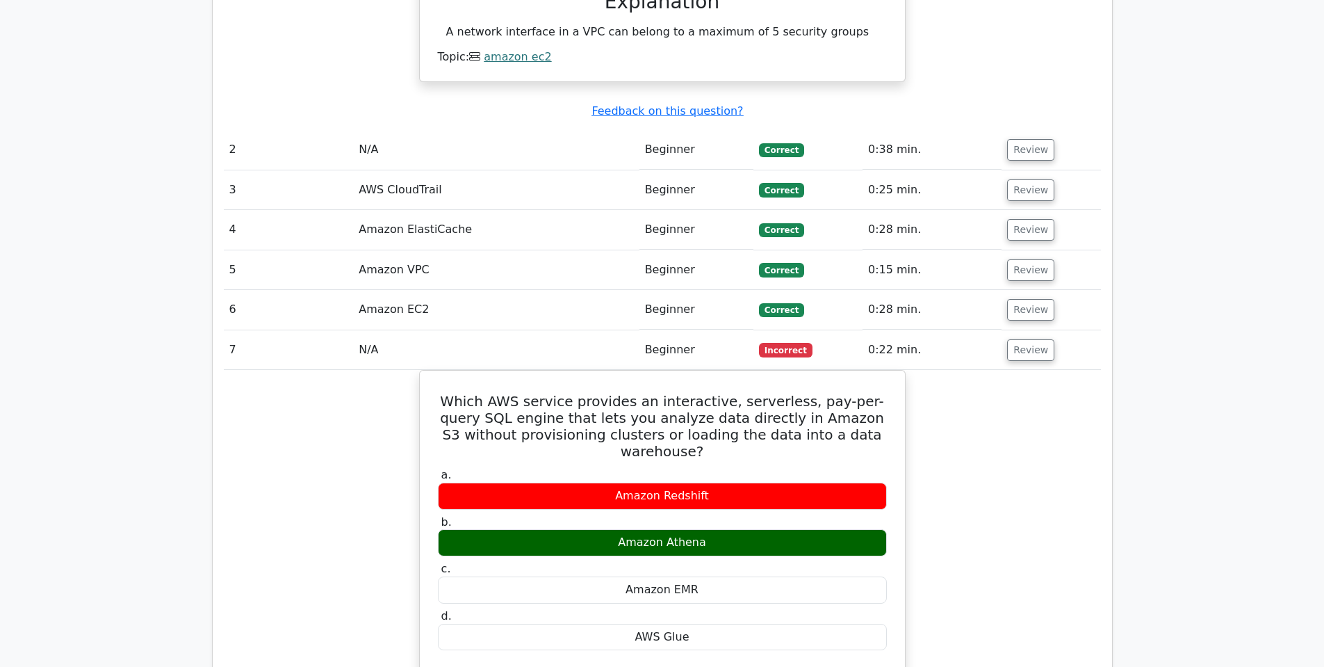
scroll to position [1835, 0]
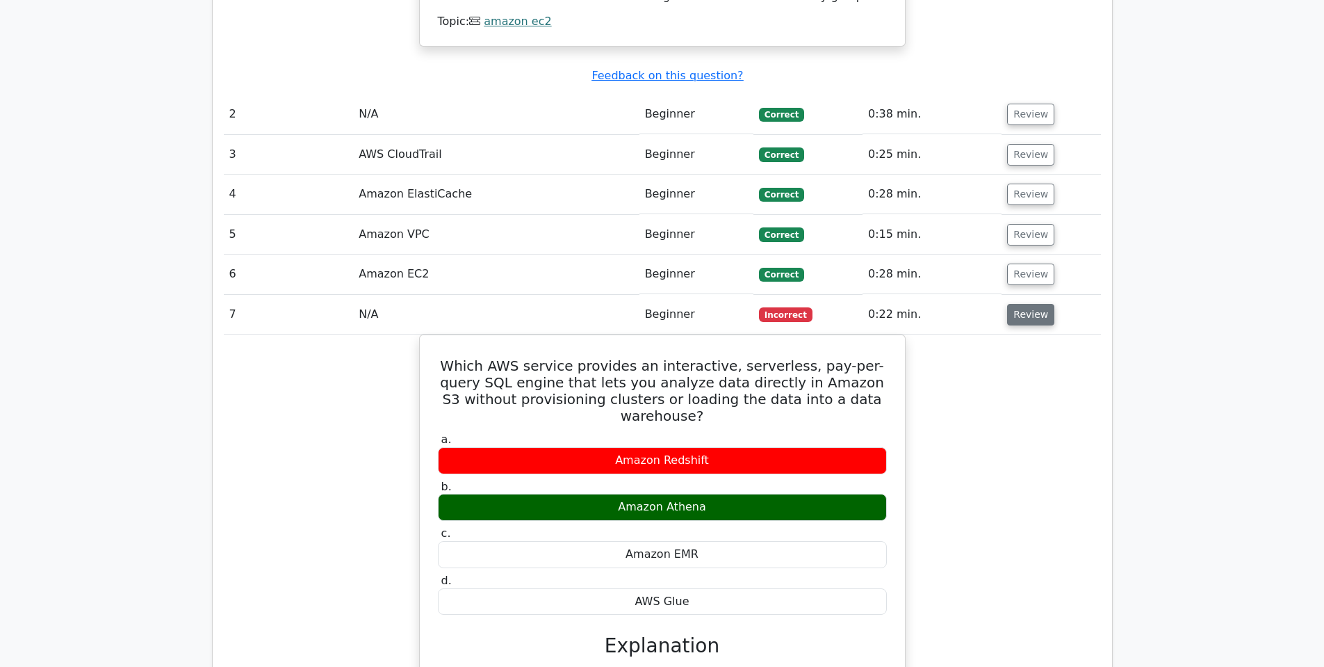
click at [1029, 304] on button "Review" at bounding box center [1030, 315] width 47 height 22
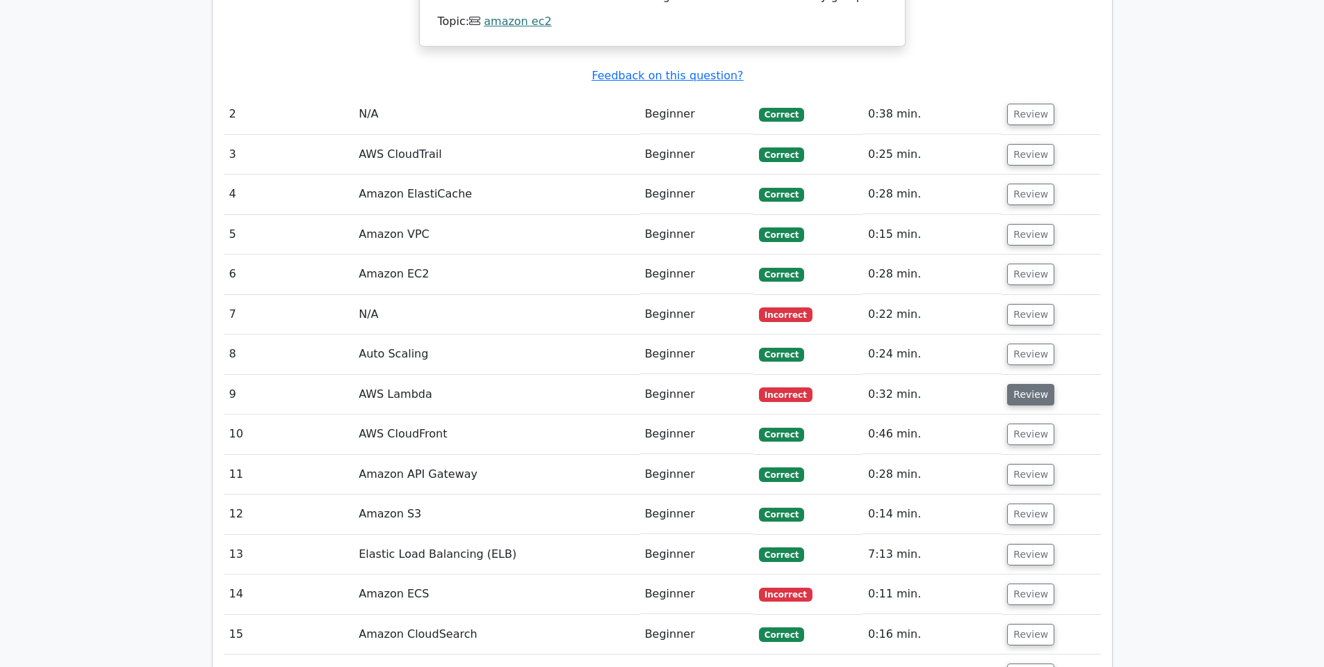
click at [1023, 384] on button "Review" at bounding box center [1030, 395] width 47 height 22
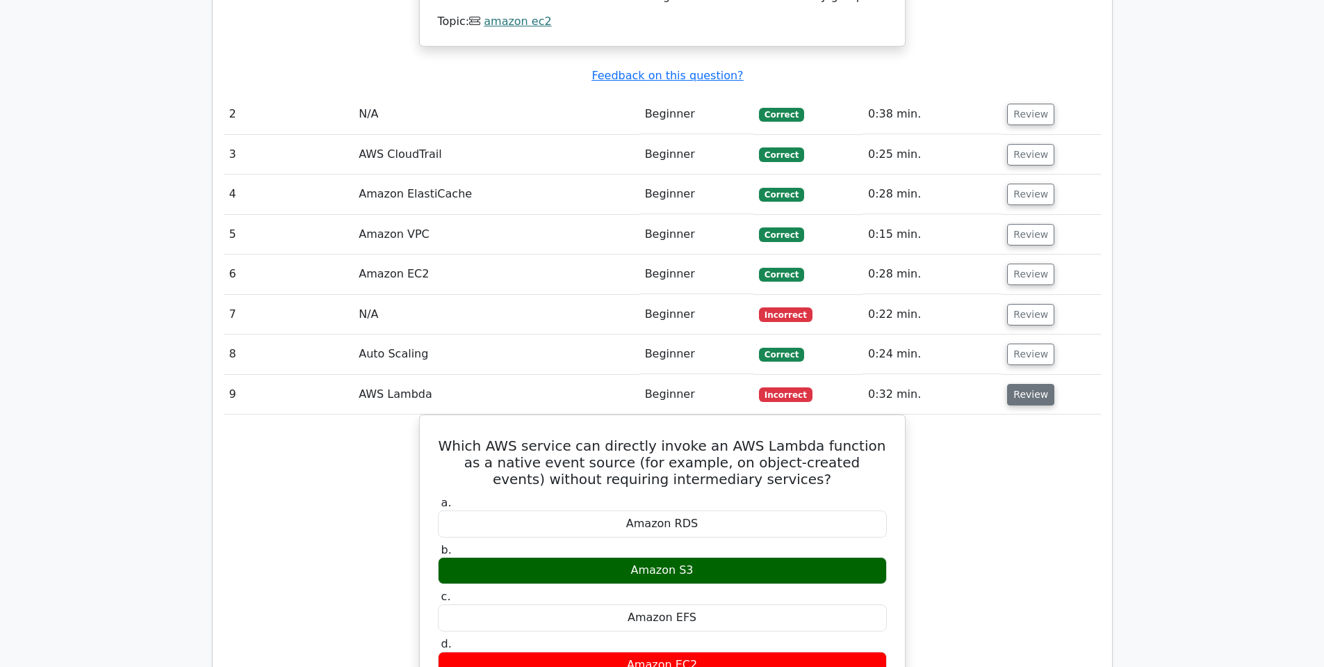
click at [1023, 384] on button "Review" at bounding box center [1030, 395] width 47 height 22
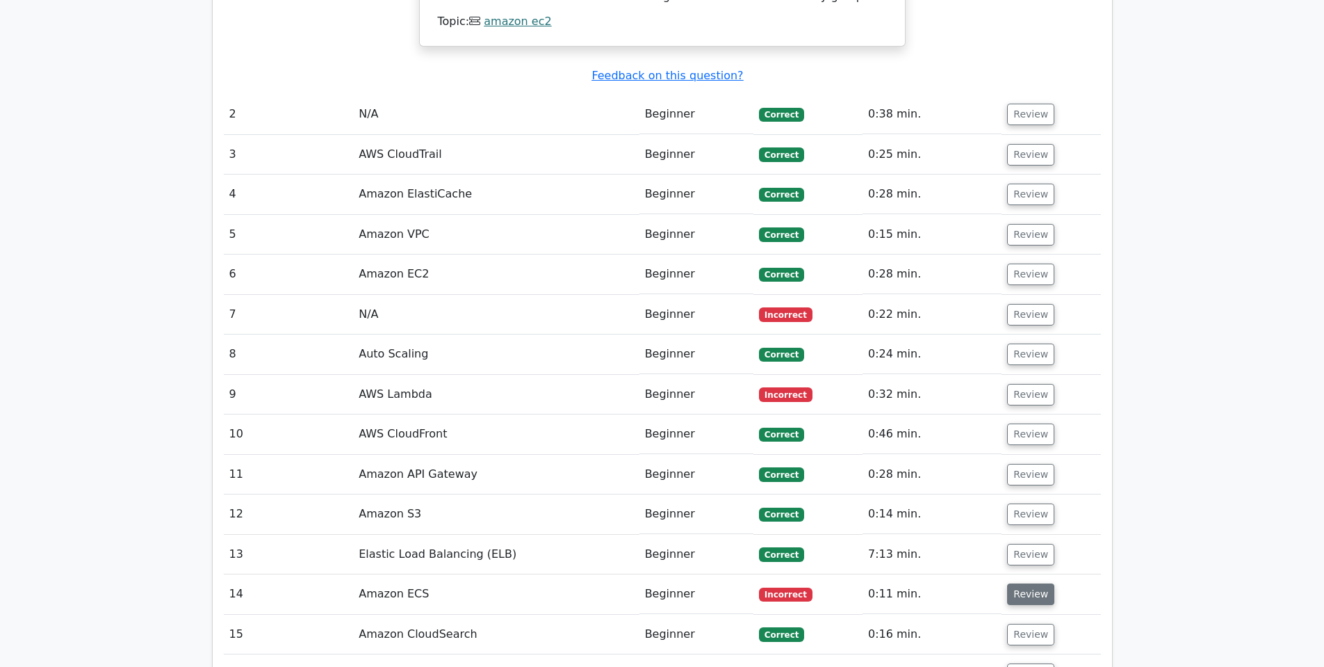
click at [1031, 583] on button "Review" at bounding box center [1030, 594] width 47 height 22
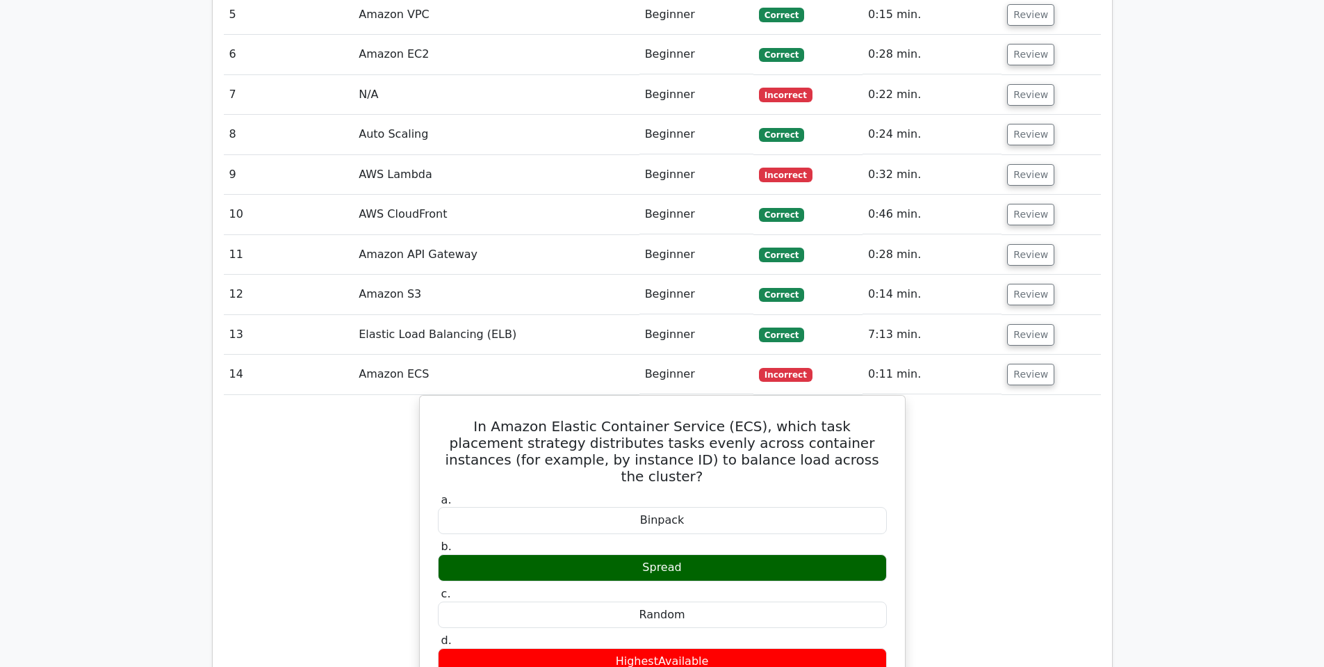
scroll to position [2085, 0]
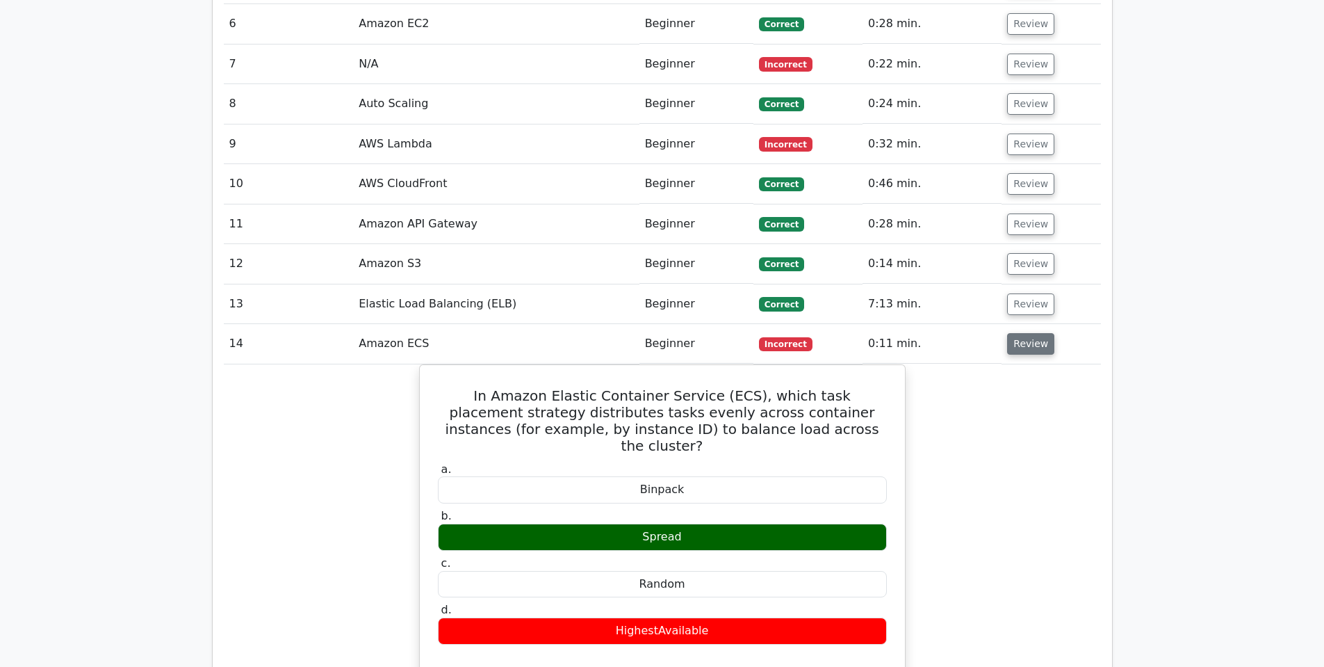
click at [1028, 333] on button "Review" at bounding box center [1030, 344] width 47 height 22
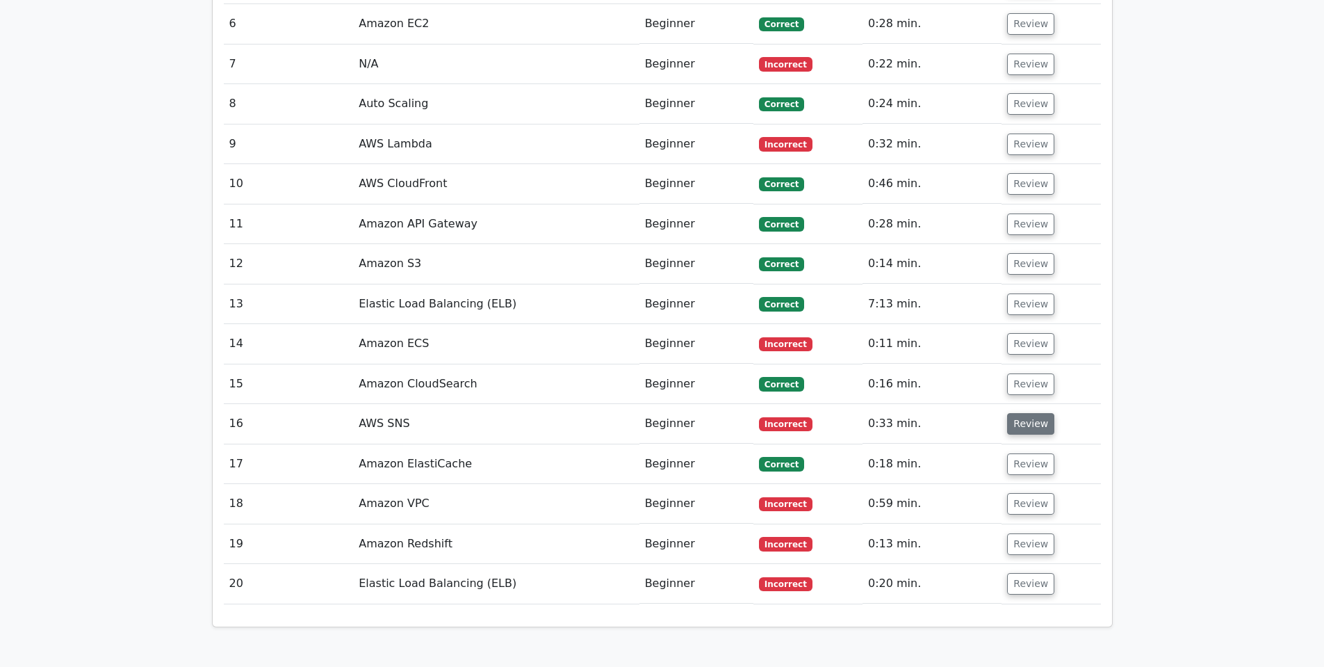
click at [1019, 413] on button "Review" at bounding box center [1030, 424] width 47 height 22
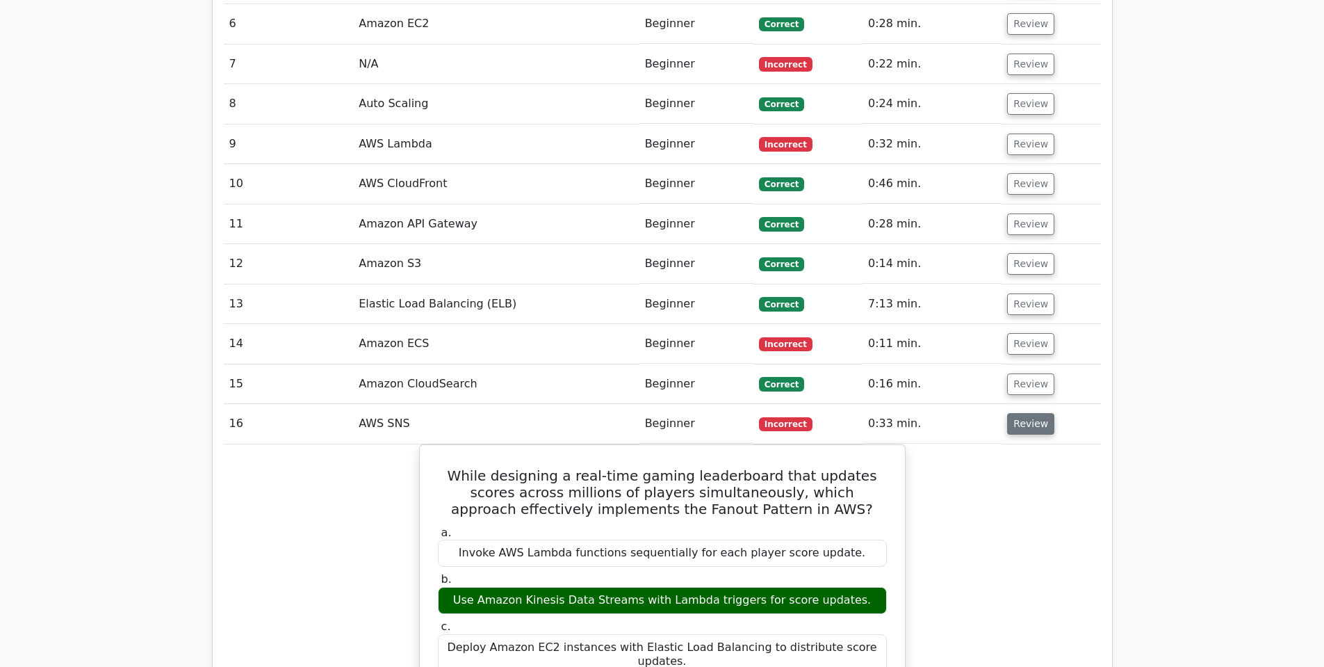
click at [1020, 413] on button "Review" at bounding box center [1030, 424] width 47 height 22
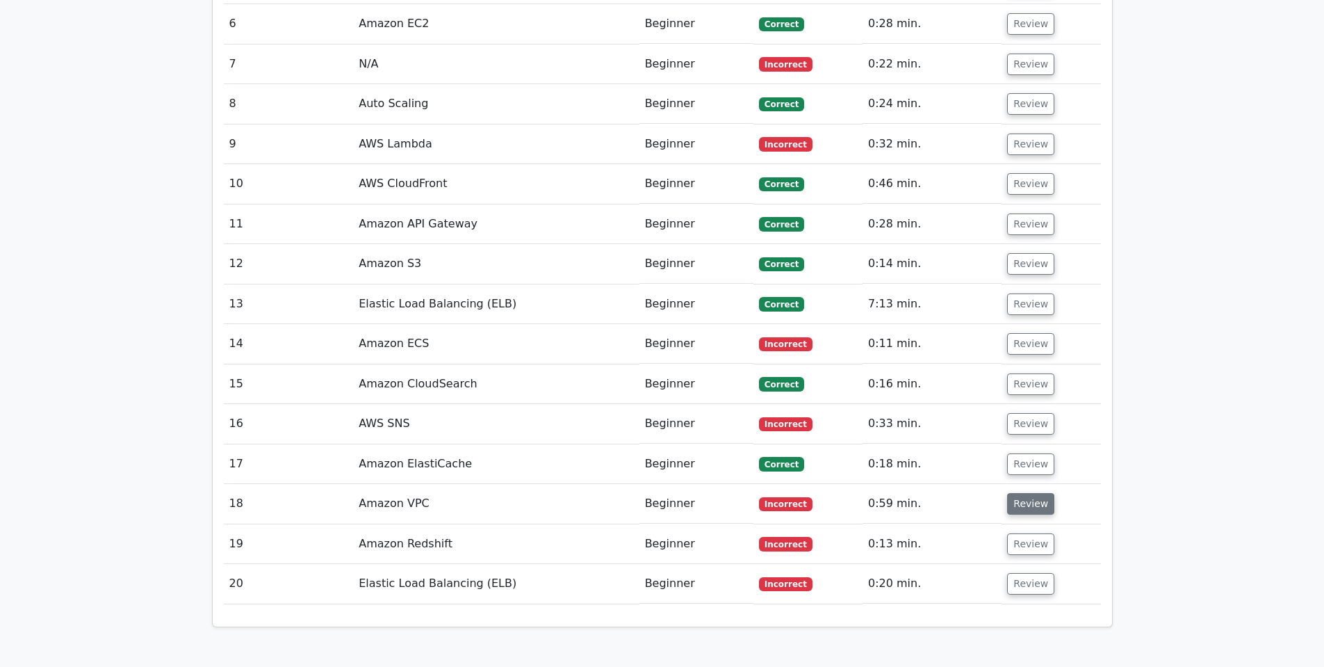
click at [1016, 493] on button "Review" at bounding box center [1030, 504] width 47 height 22
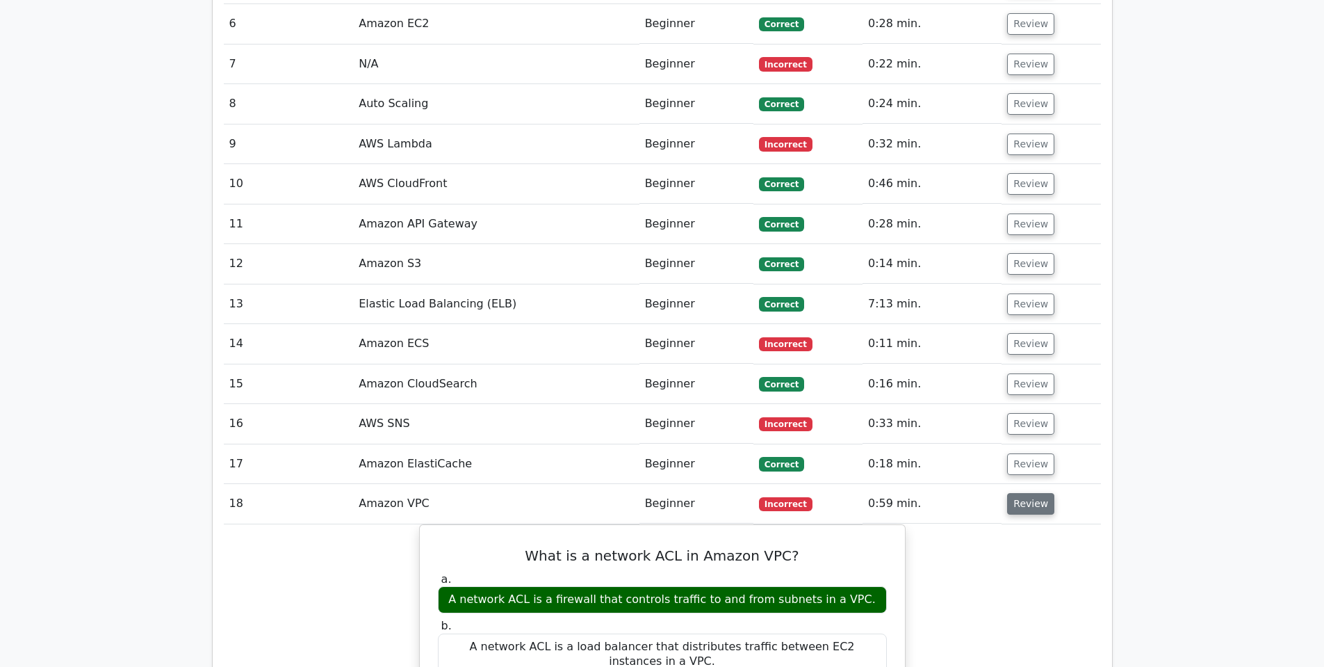
scroll to position [2169, 0]
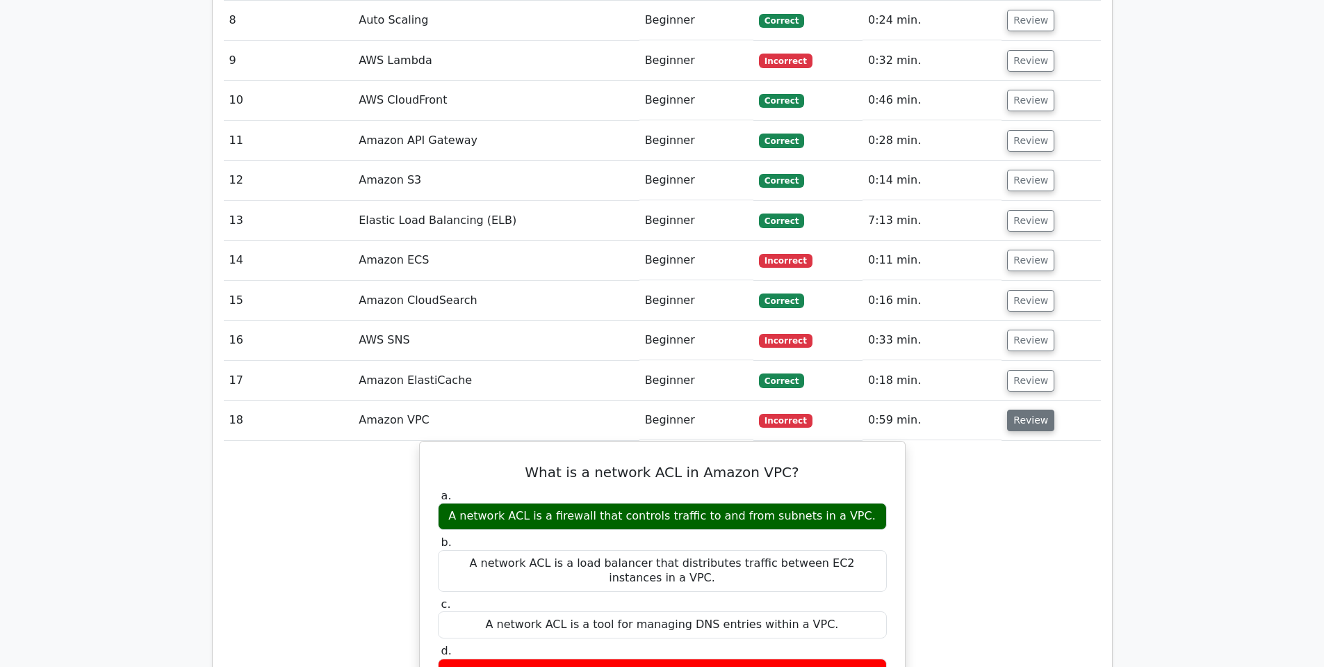
click at [1029, 409] on button "Review" at bounding box center [1030, 420] width 47 height 22
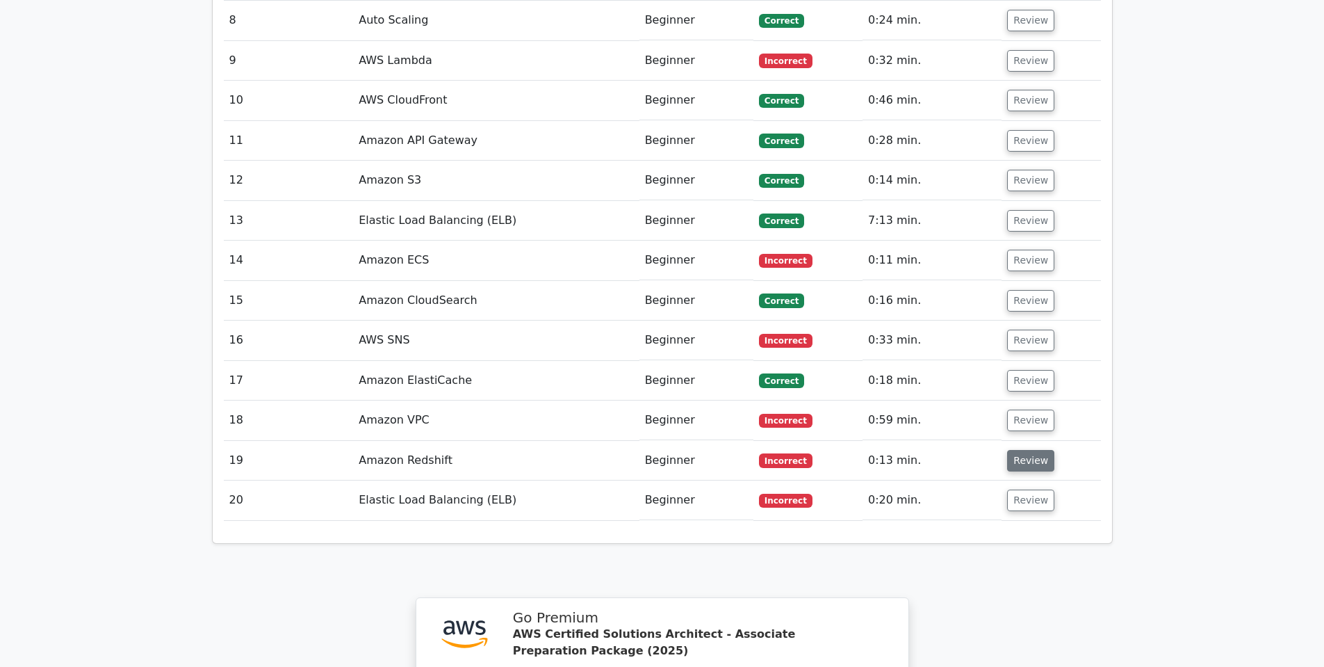
click at [1027, 450] on button "Review" at bounding box center [1030, 461] width 47 height 22
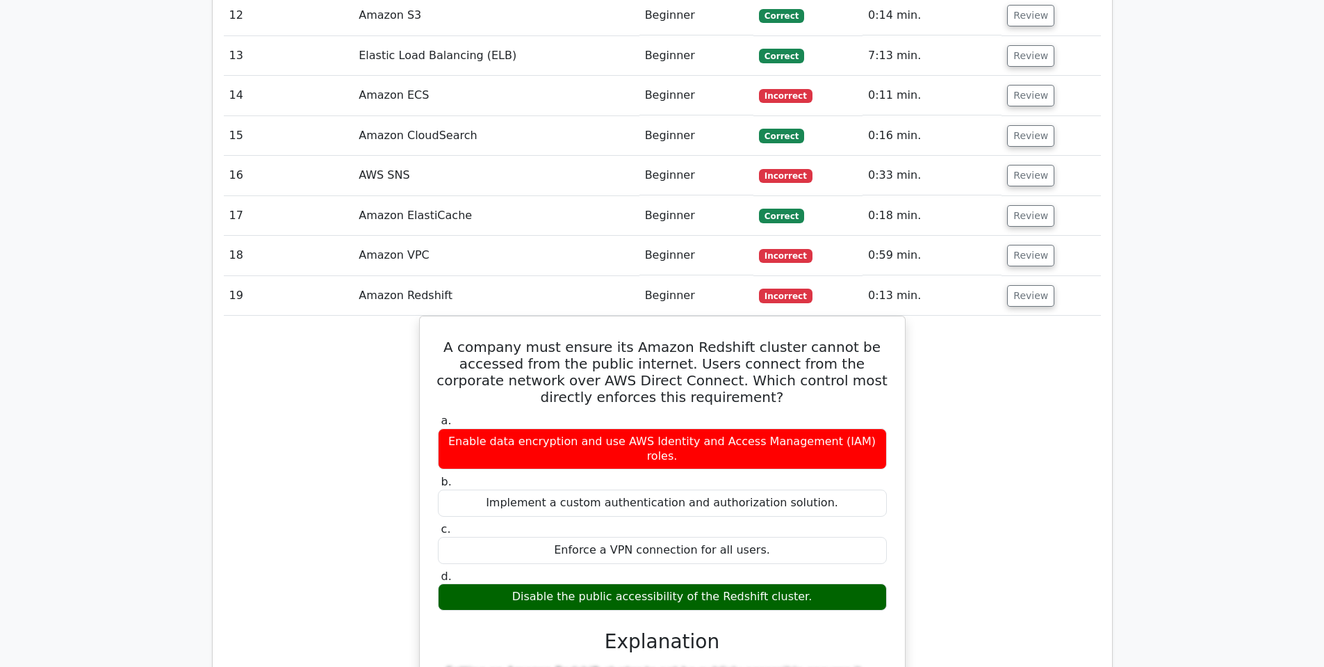
scroll to position [2336, 0]
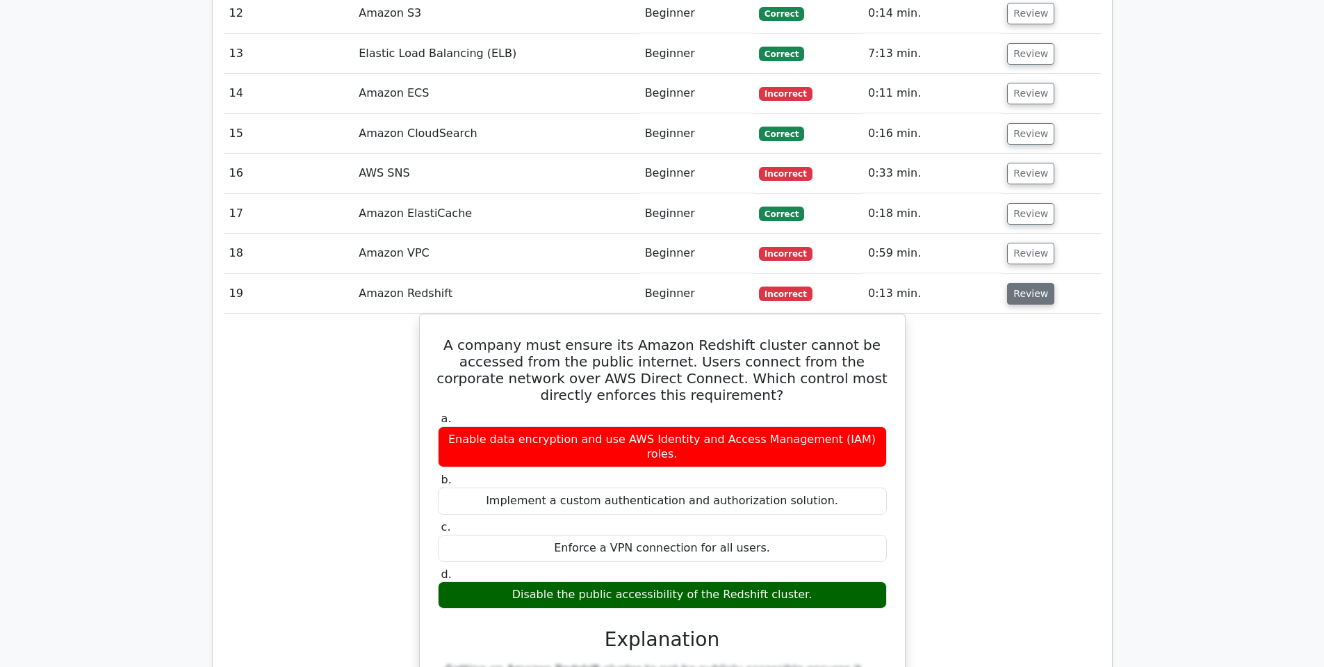
click at [1021, 283] on button "Review" at bounding box center [1030, 294] width 47 height 22
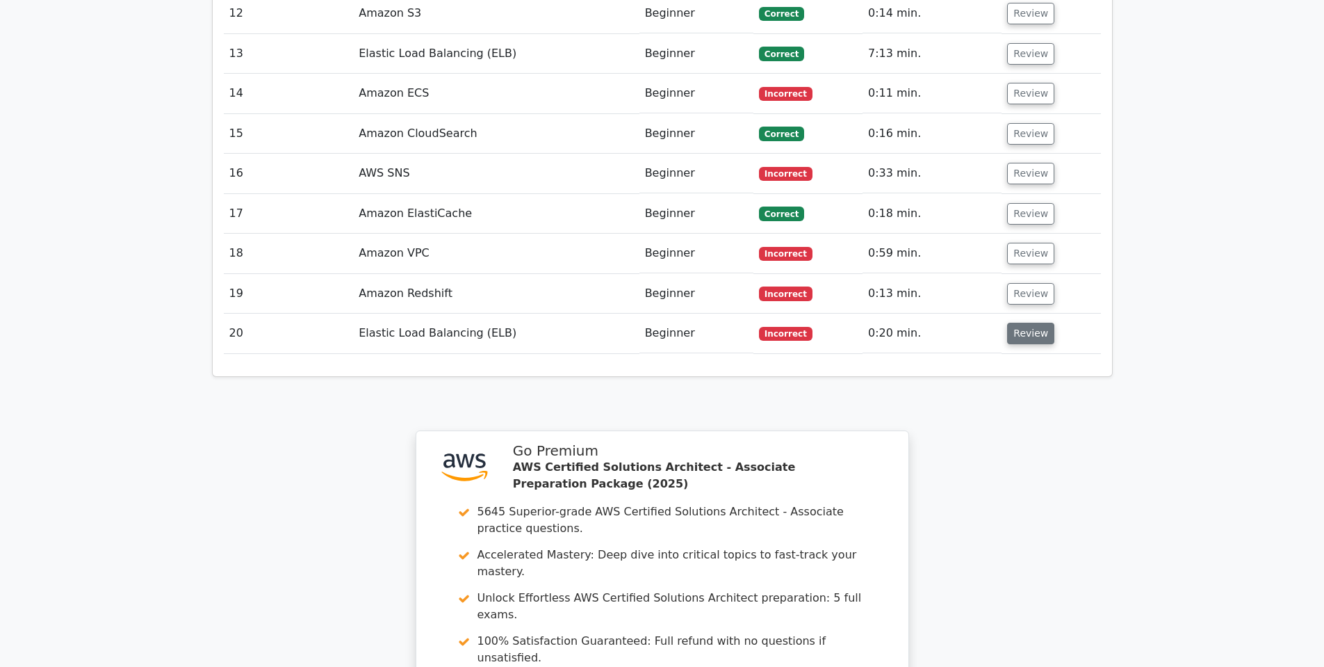
click at [1012, 323] on button "Review" at bounding box center [1030, 334] width 47 height 22
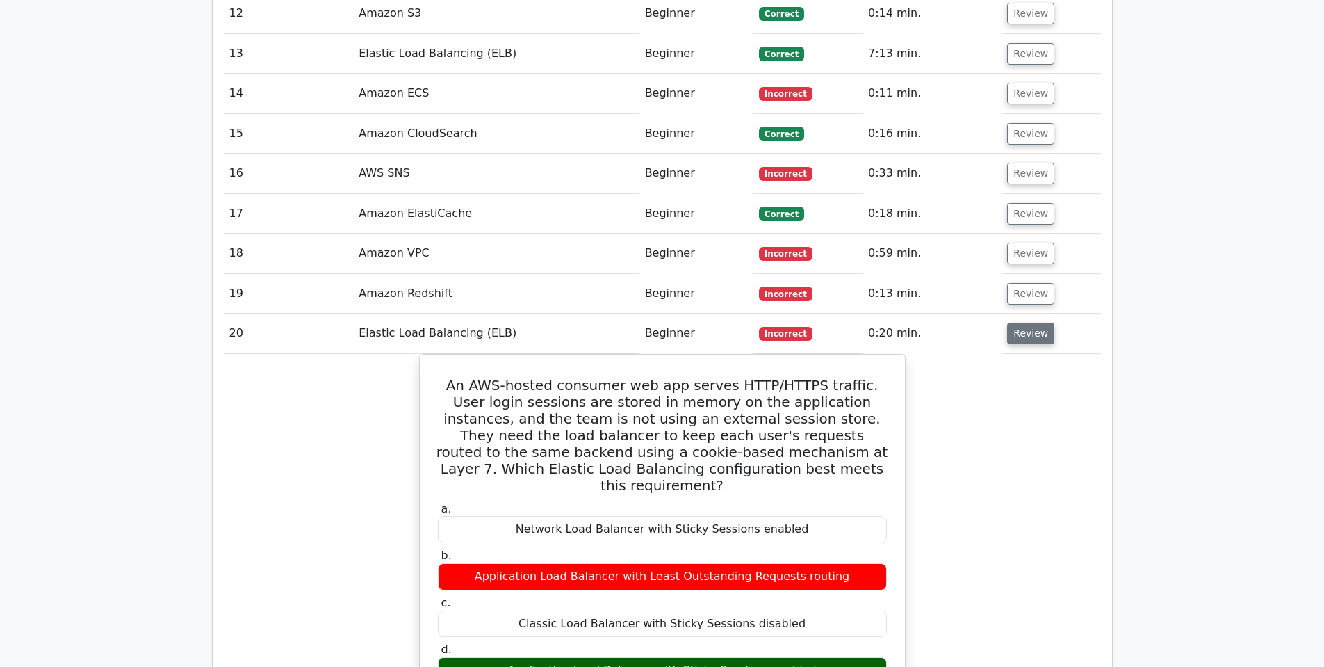
click at [1018, 323] on button "Review" at bounding box center [1030, 334] width 47 height 22
